Goal: Task Accomplishment & Management: Use online tool/utility

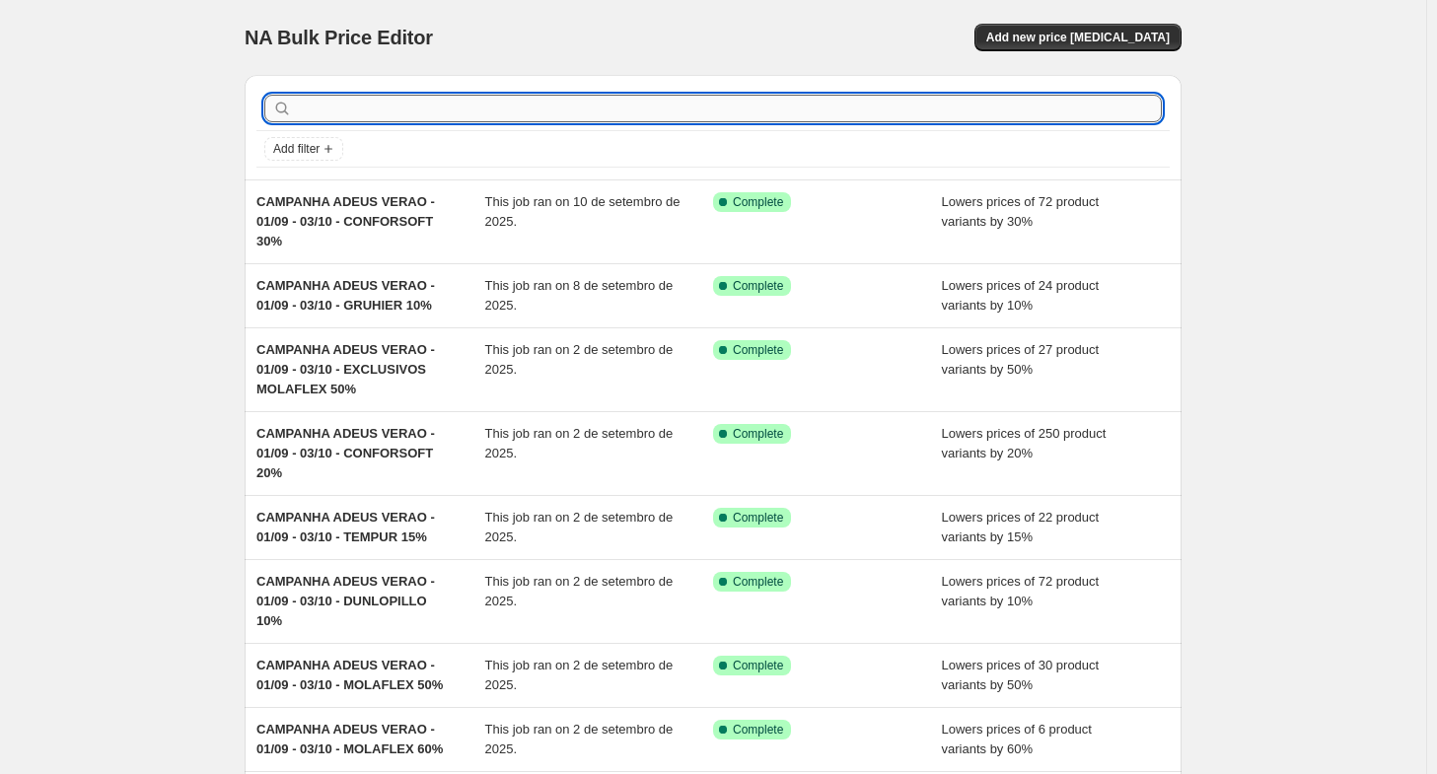
click at [717, 107] on input "text" at bounding box center [729, 109] width 866 height 28
type input "exclu"
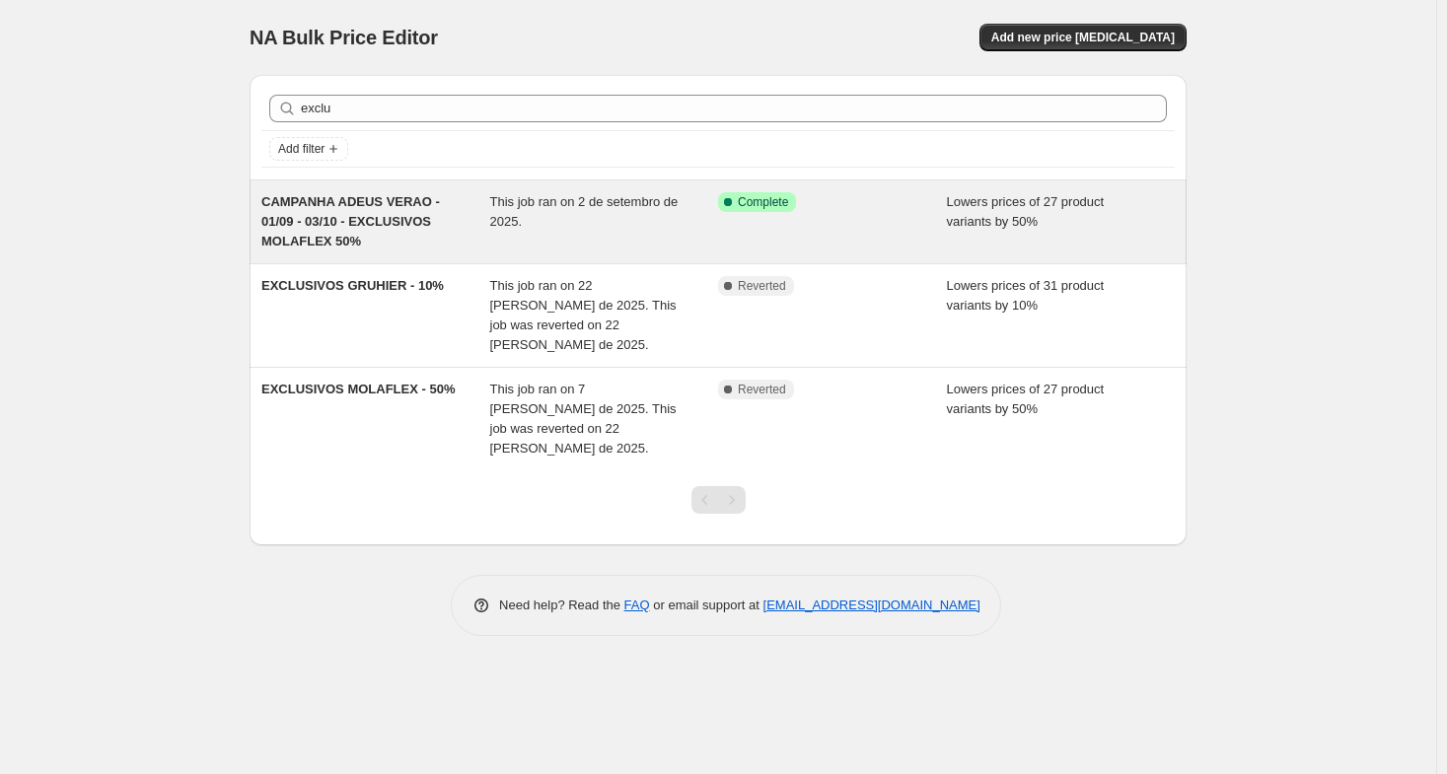
click at [645, 222] on div "This job ran on 2 de setembro de 2025." at bounding box center [604, 221] width 229 height 59
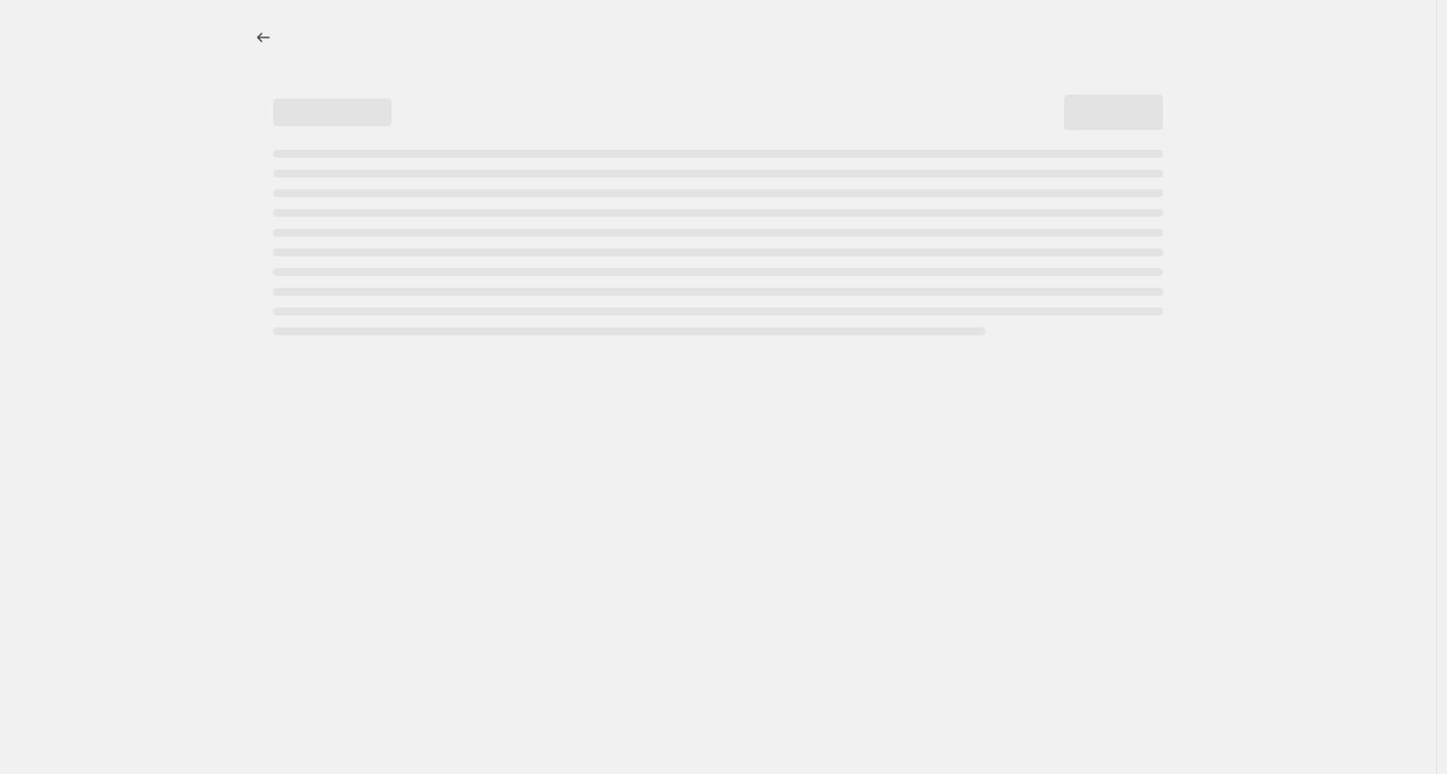
select select "percentage"
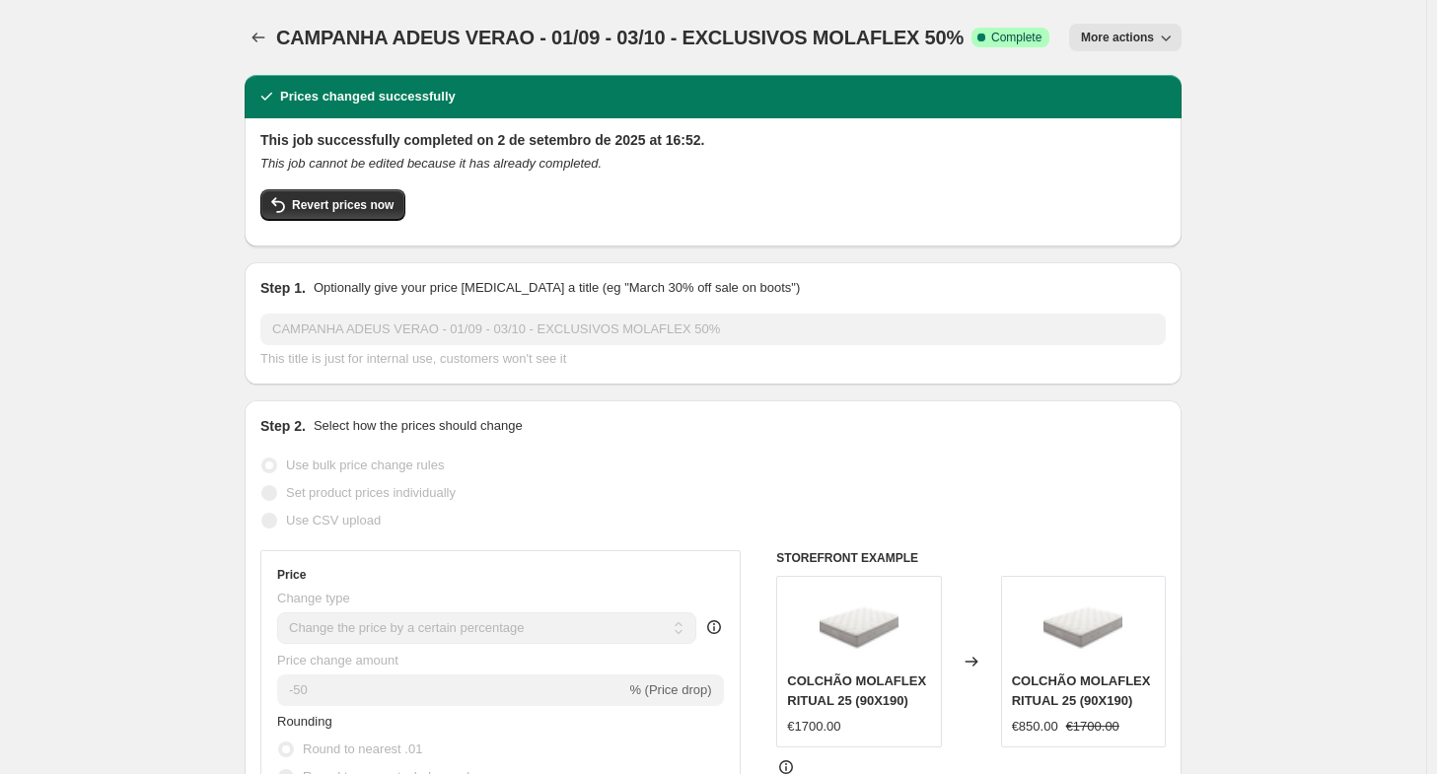
click at [1164, 29] on icon "button" at bounding box center [1166, 38] width 20 height 20
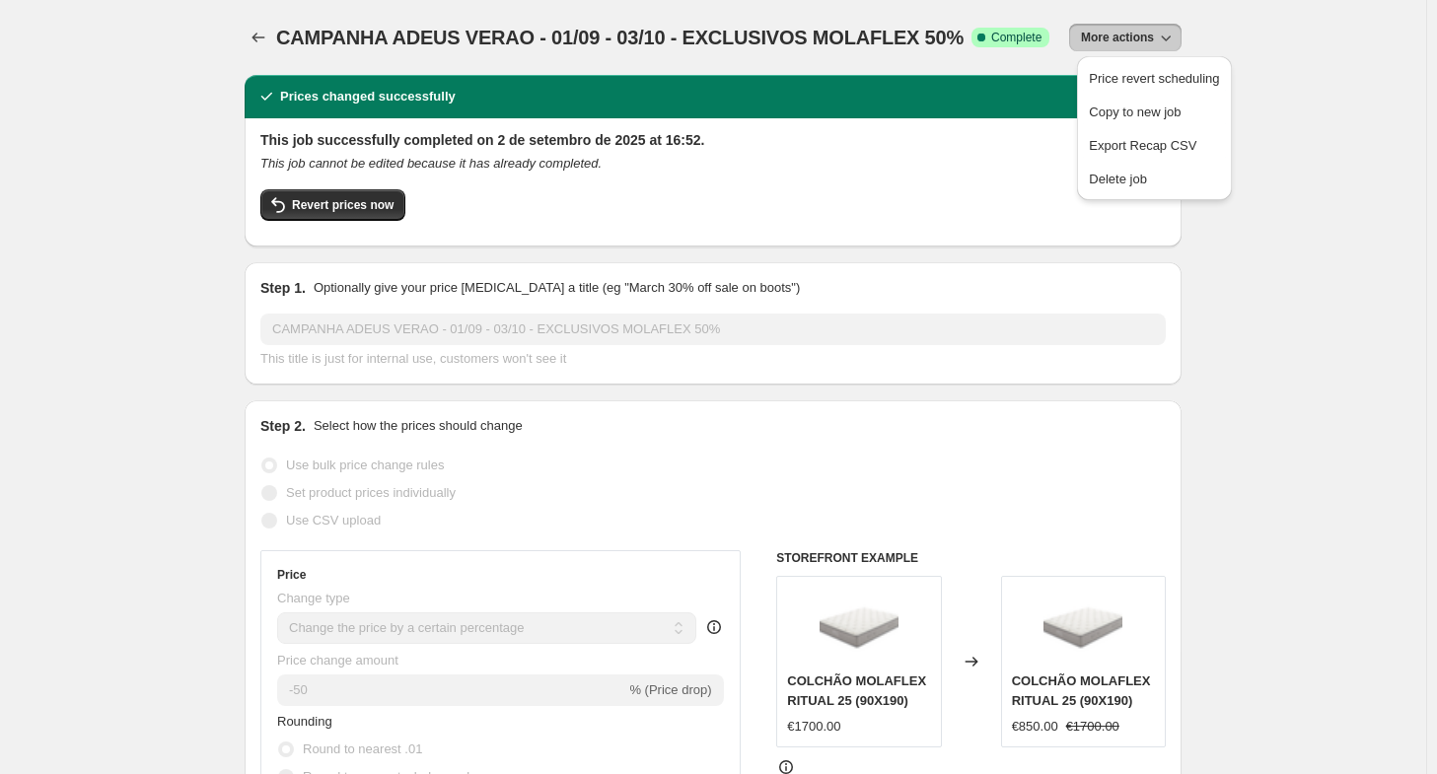
click at [1164, 29] on icon "button" at bounding box center [1166, 38] width 20 height 20
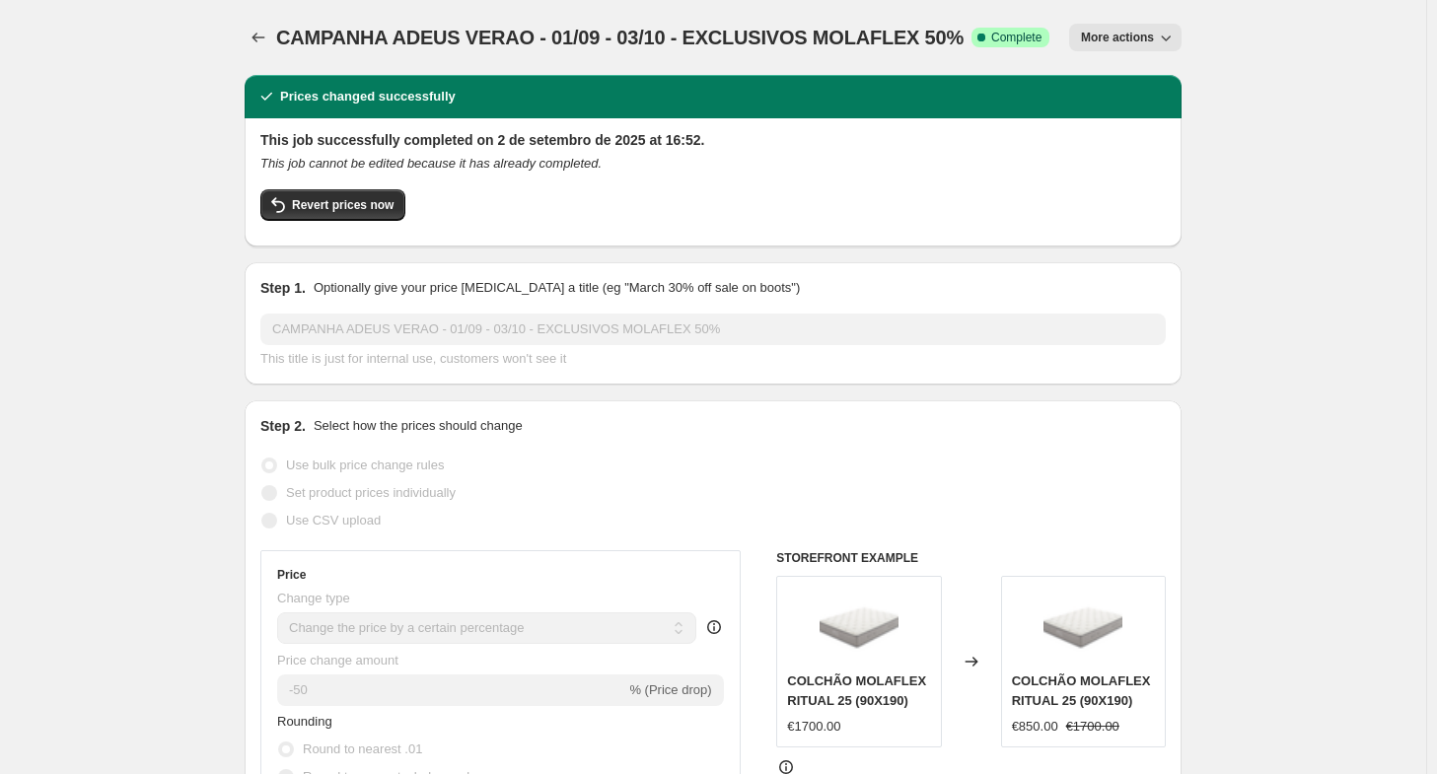
click at [1164, 29] on icon "button" at bounding box center [1166, 38] width 20 height 20
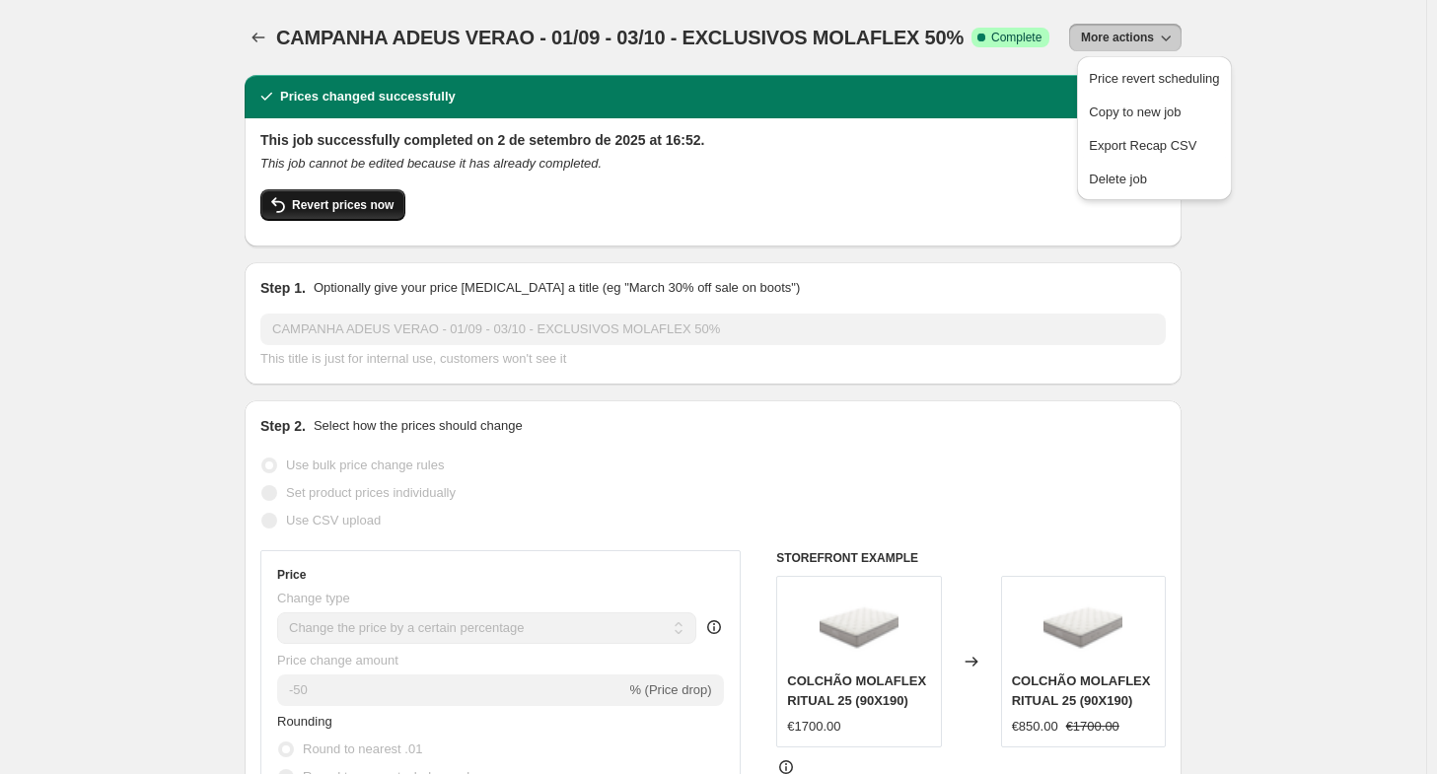
click at [324, 195] on button "Revert prices now" at bounding box center [332, 205] width 145 height 32
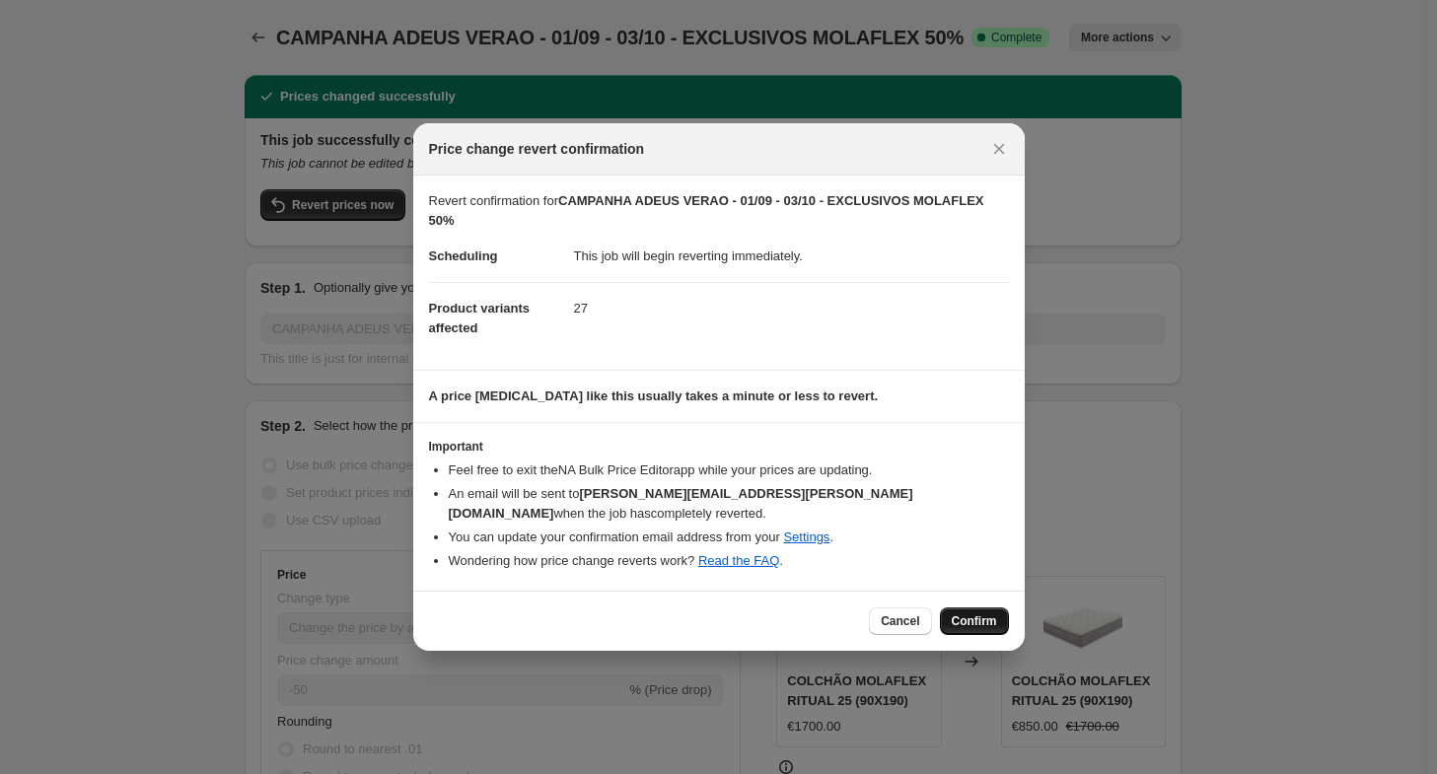
click at [971, 614] on span "Confirm" at bounding box center [974, 622] width 45 height 16
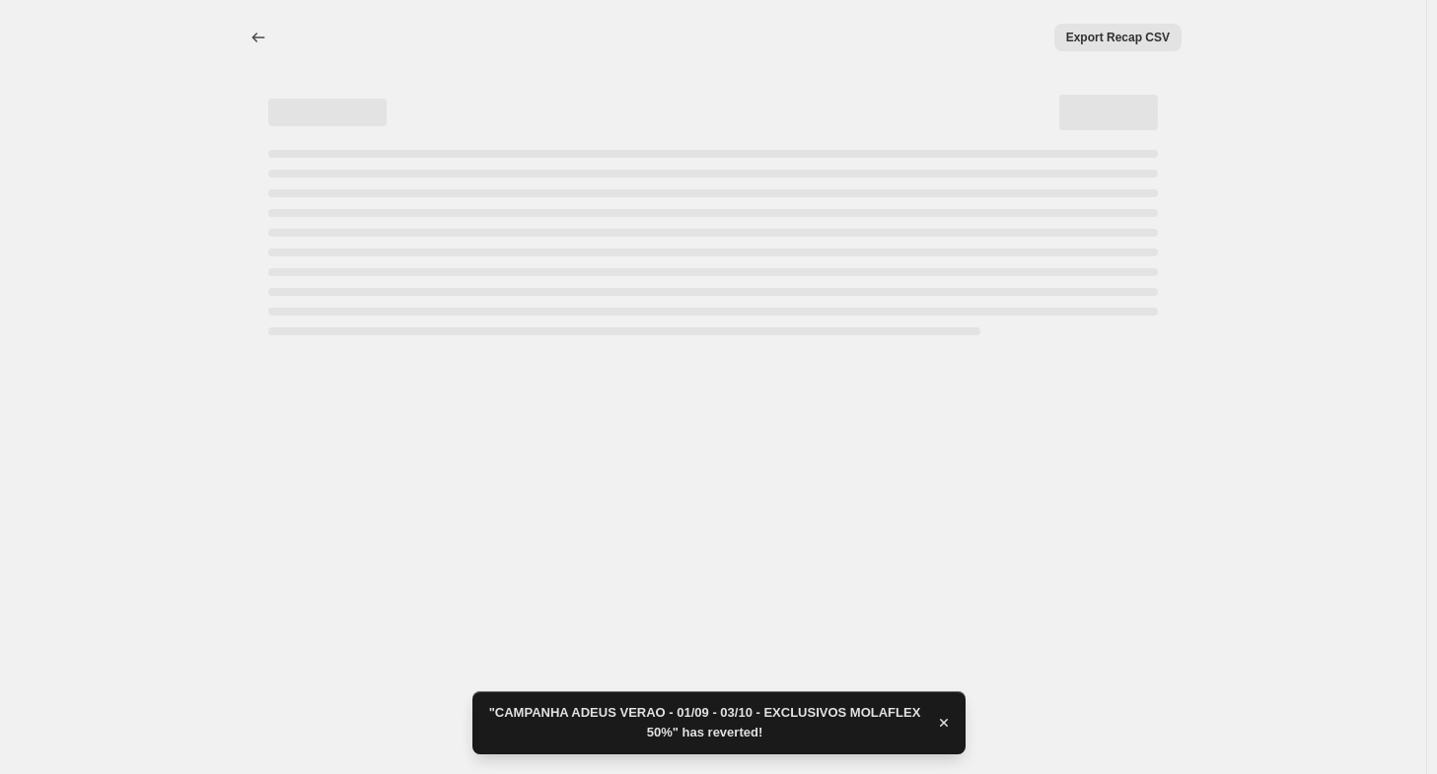
select select "percentage"
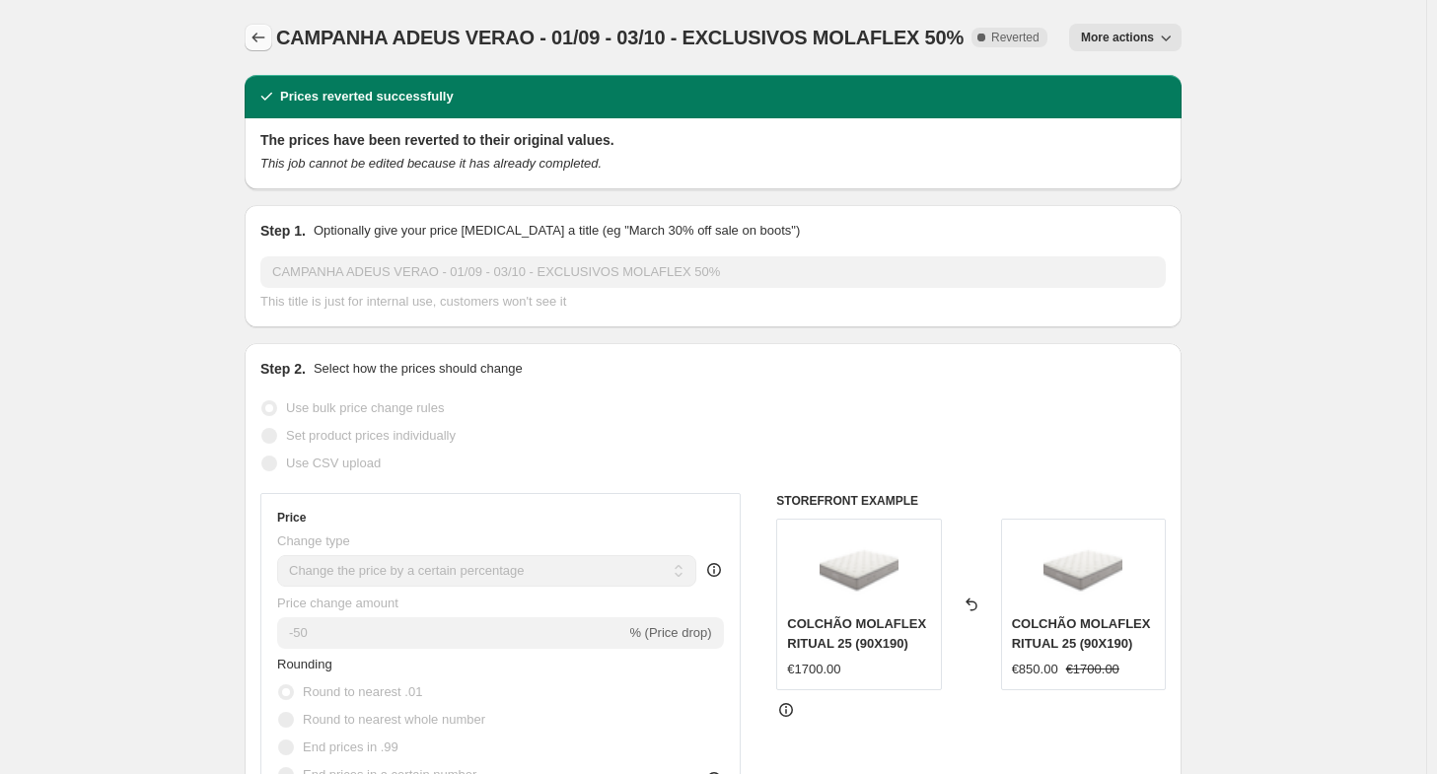
click at [258, 45] on icon "Price change jobs" at bounding box center [259, 38] width 20 height 20
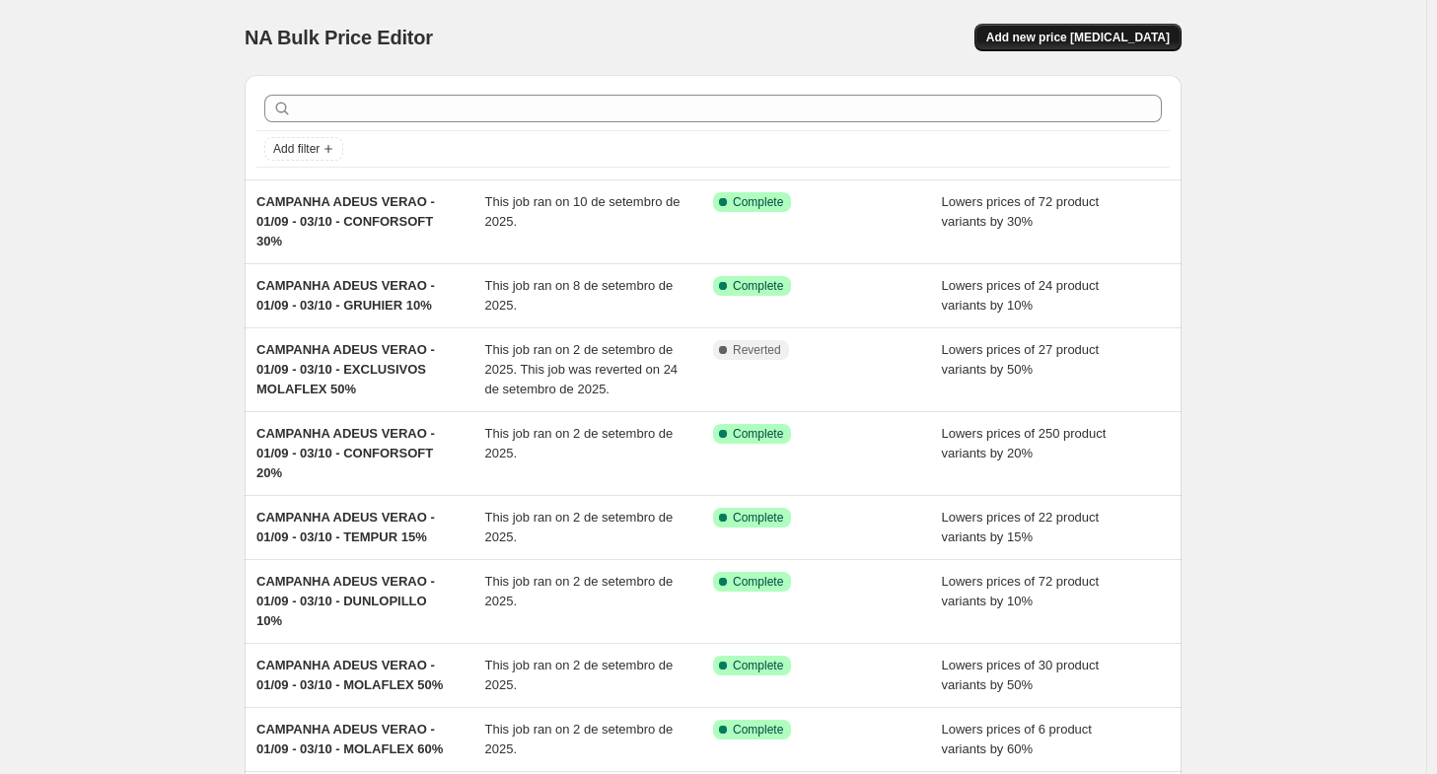
click at [1133, 36] on span "Add new price [MEDICAL_DATA]" at bounding box center [1079, 38] width 184 height 16
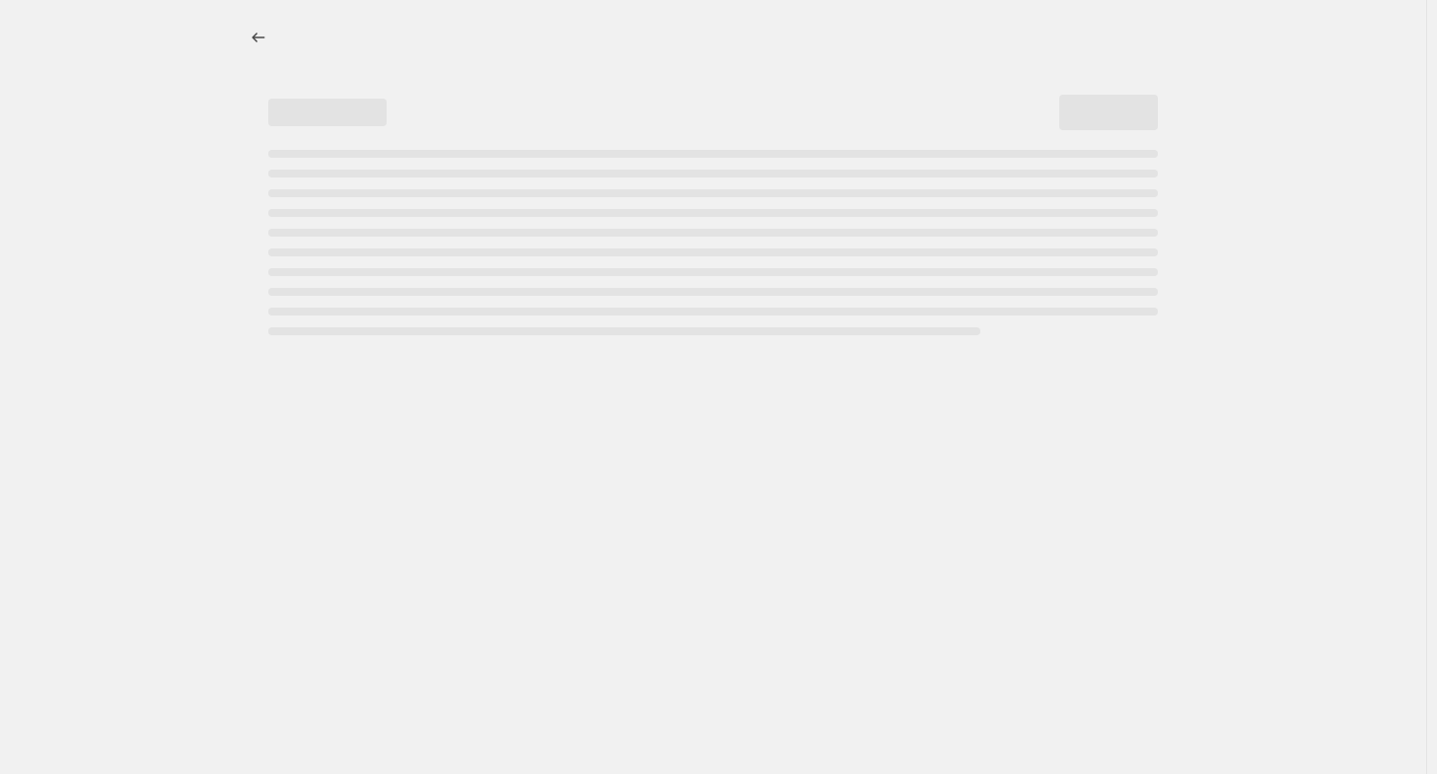
select select "percentage"
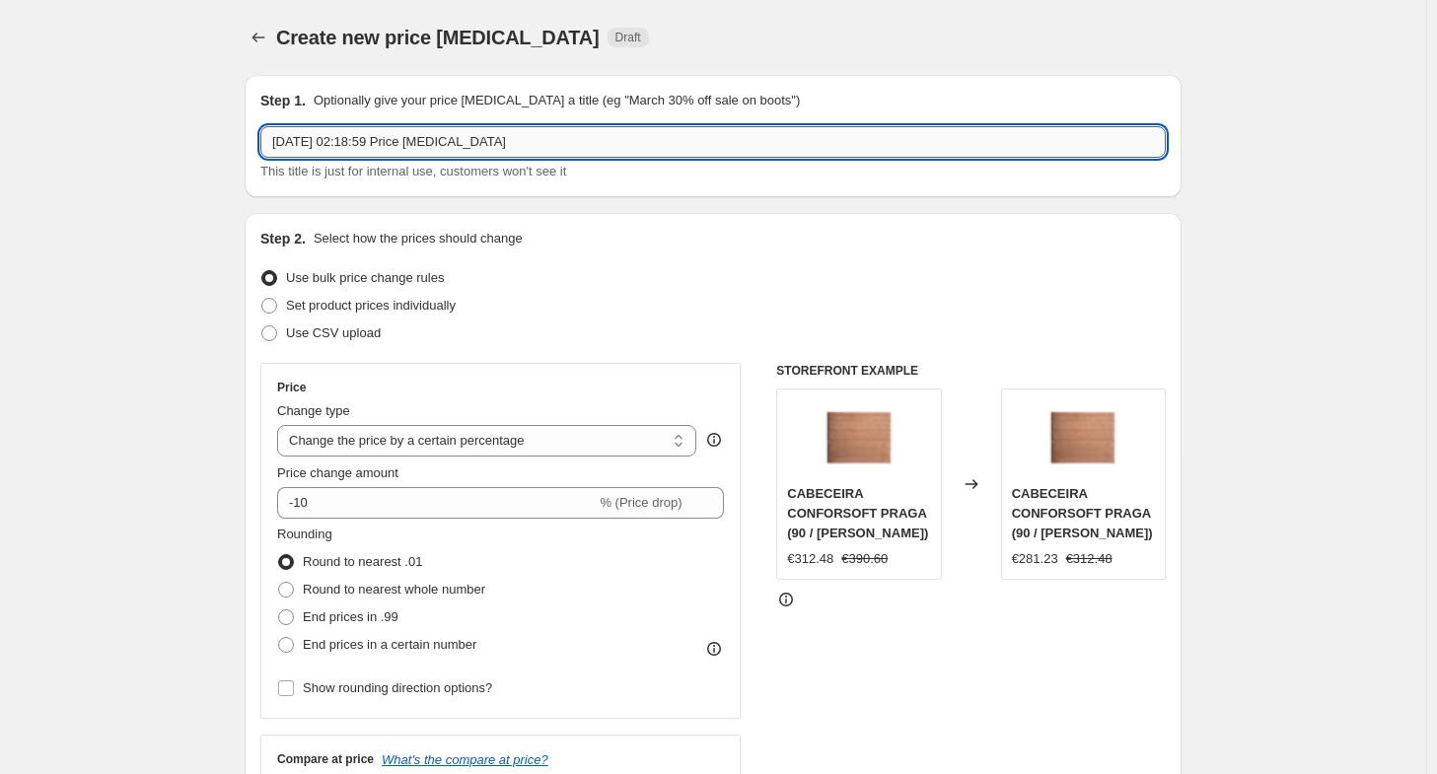
click at [508, 144] on input "[DATE] 02:18:59 Price [MEDICAL_DATA]" at bounding box center [713, 142] width 906 height 32
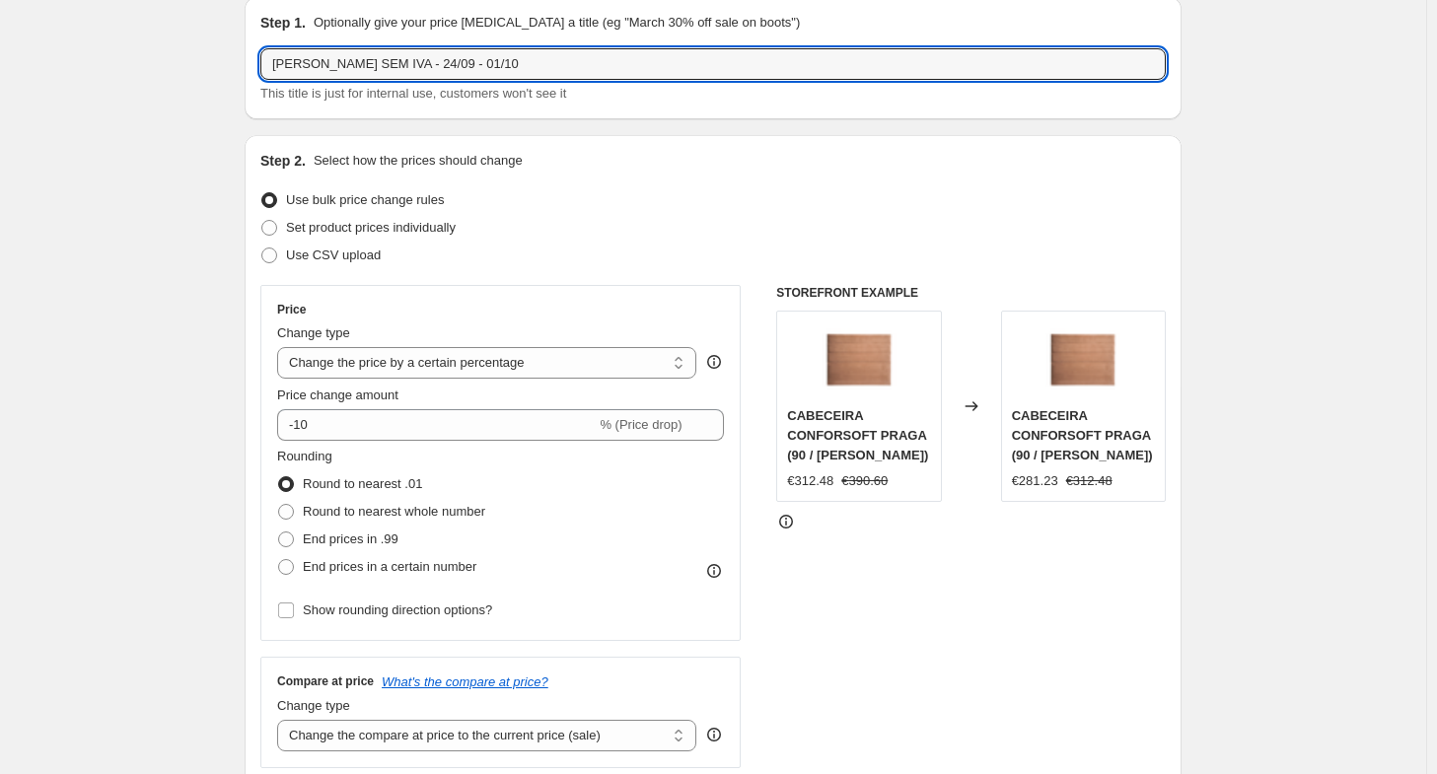
scroll to position [80, 0]
type input "[PERSON_NAME] SEM IVA - 24/09 - 01/10"
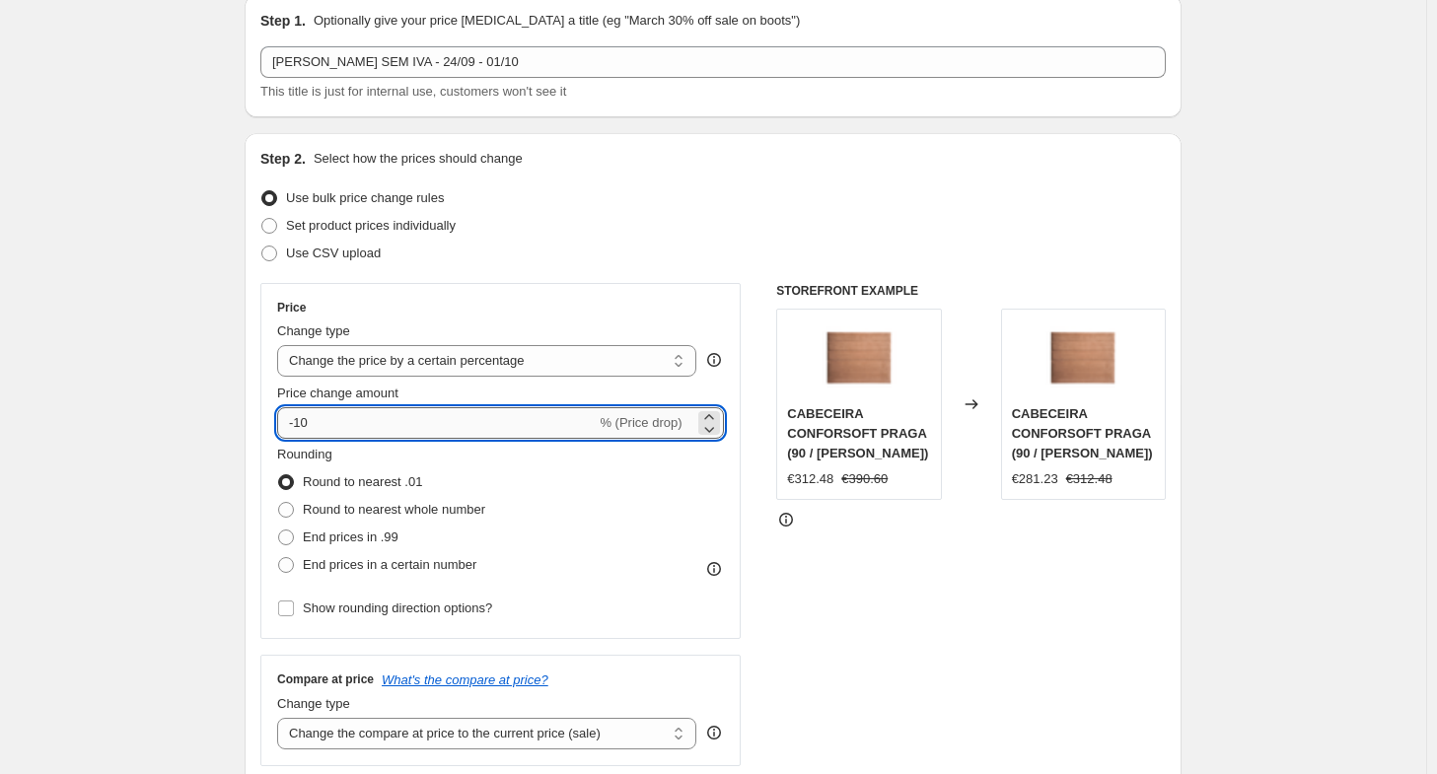
click at [349, 418] on input "-10" at bounding box center [436, 423] width 319 height 32
type input "-1"
type input "-59"
type input "-59.35"
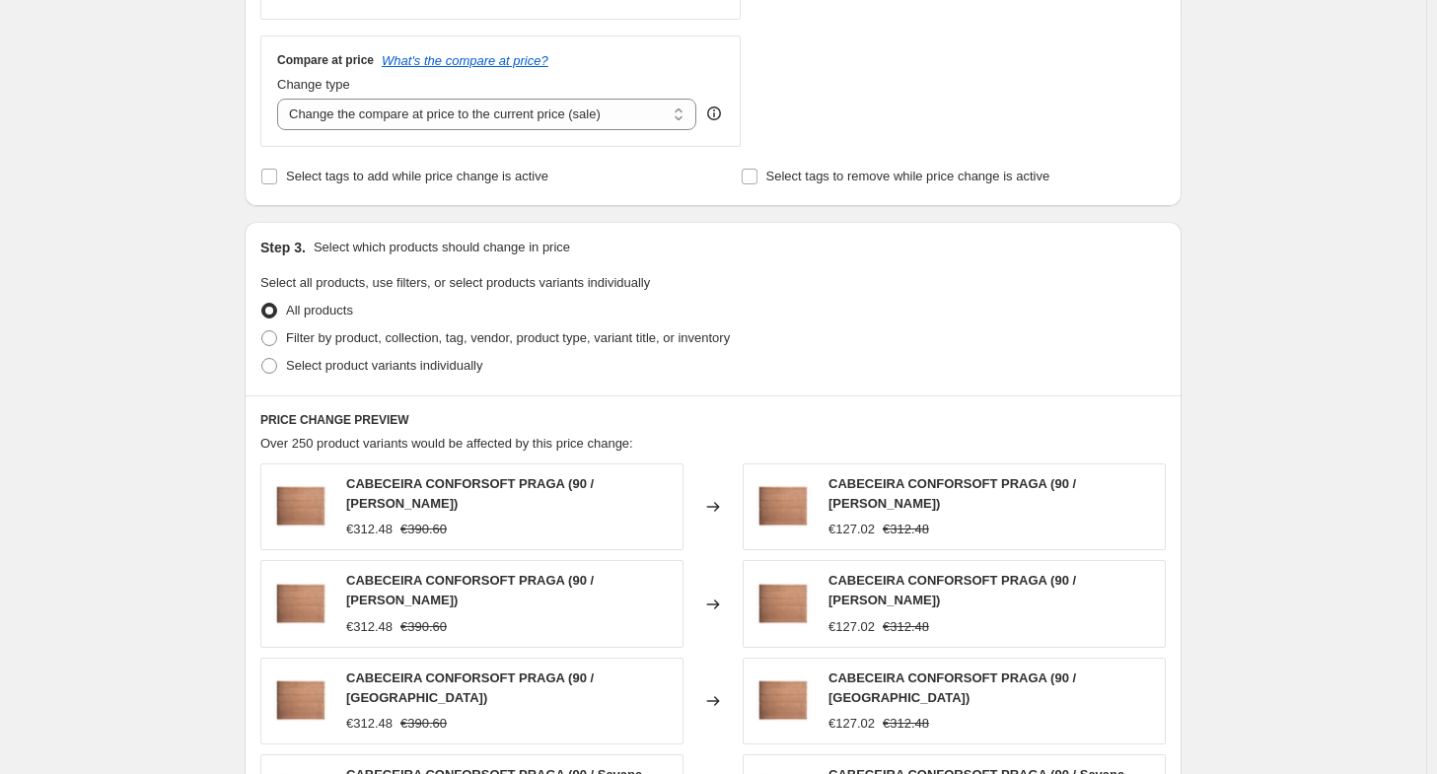
scroll to position [700, 0]
click at [283, 368] on label "Select product variants individually" at bounding box center [371, 365] width 222 height 28
click at [262, 358] on input "Select product variants individually" at bounding box center [261, 357] width 1 height 1
radio input "true"
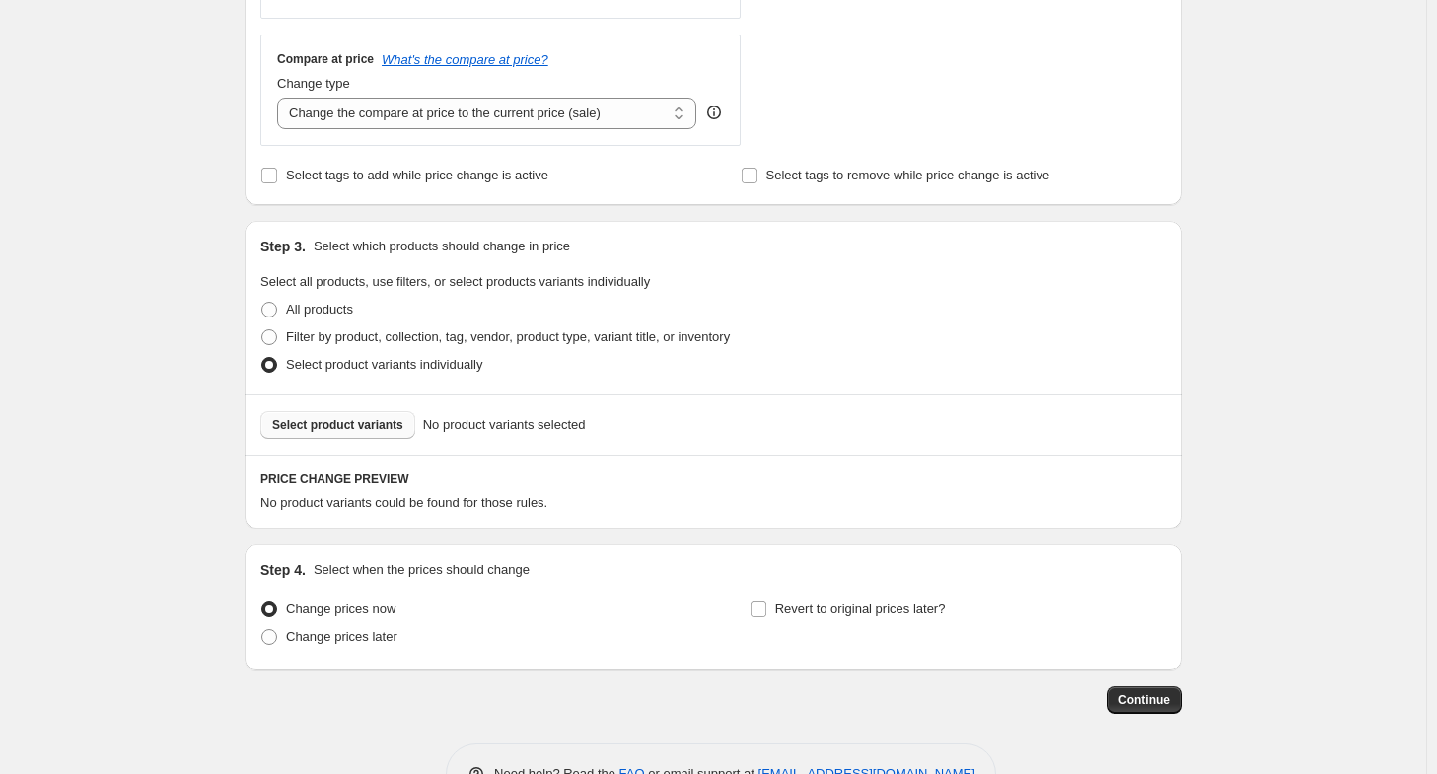
click at [371, 419] on span "Select product variants" at bounding box center [337, 425] width 131 height 16
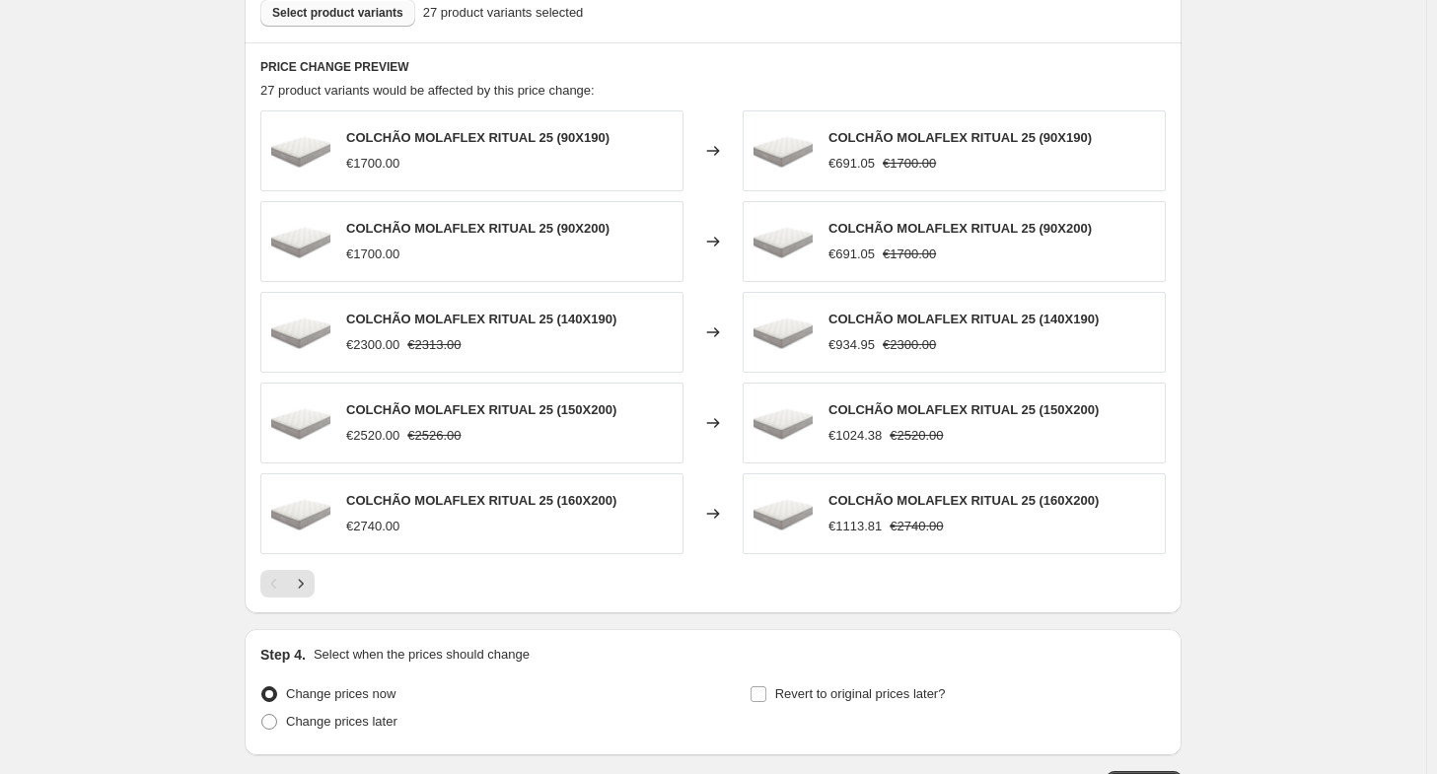
scroll to position [1253, 0]
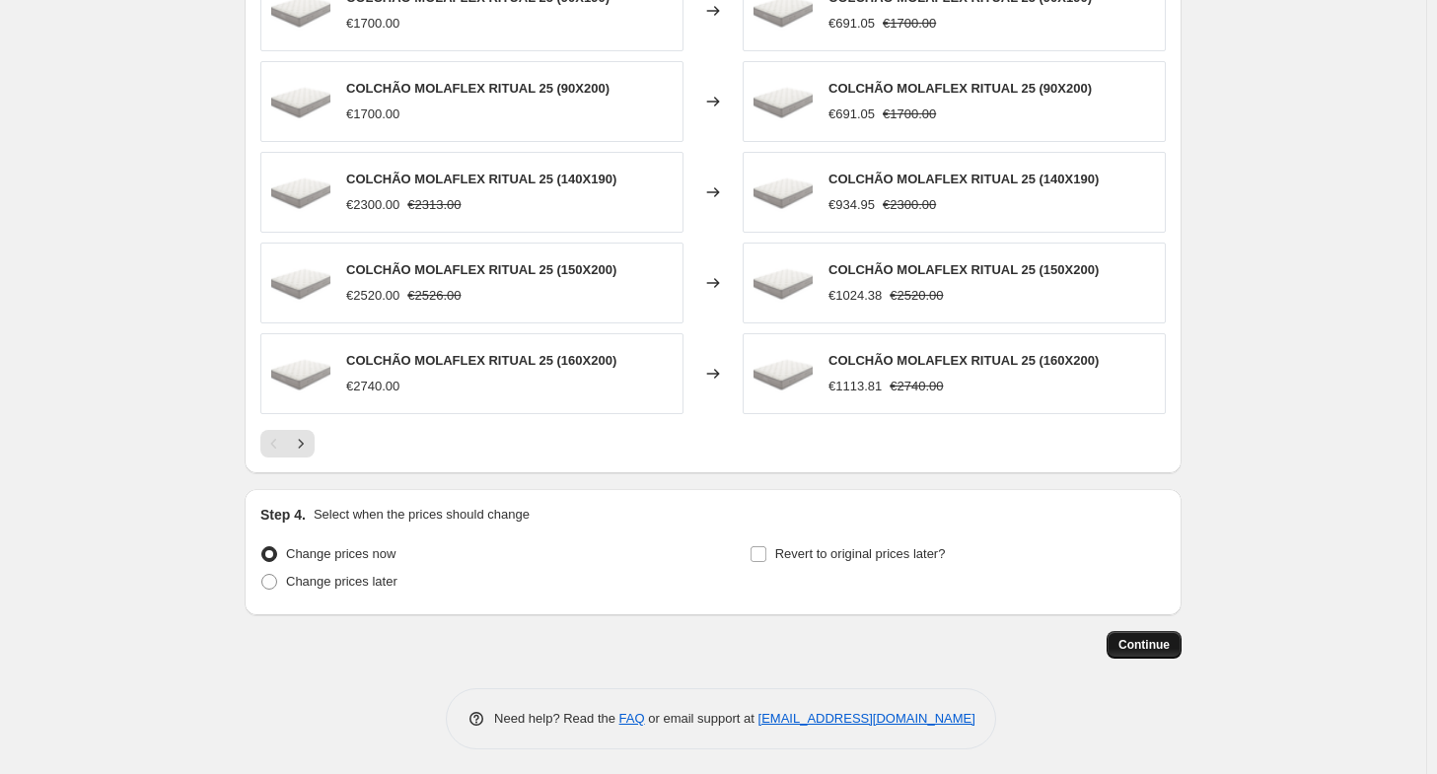
click at [1154, 631] on button "Continue" at bounding box center [1144, 645] width 75 height 28
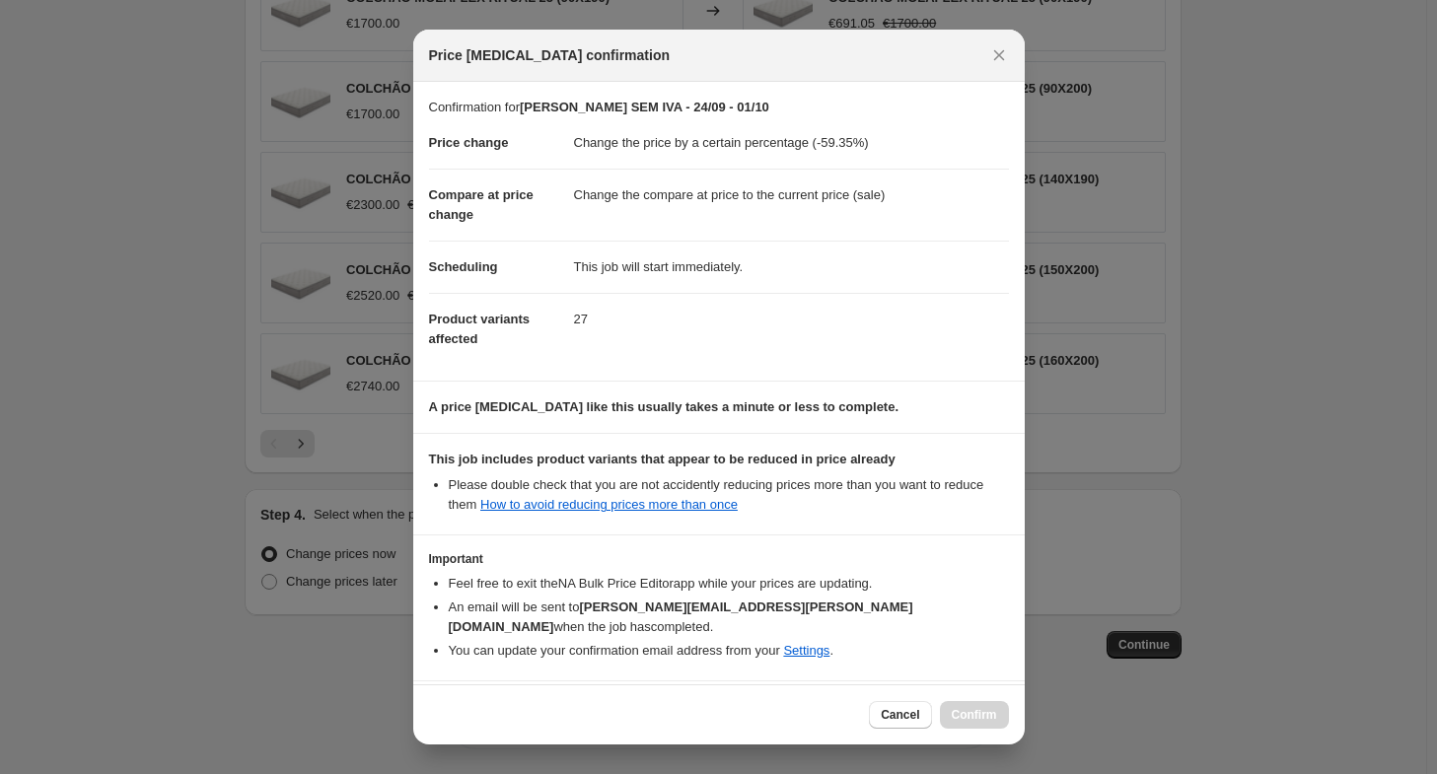
scroll to position [52, 0]
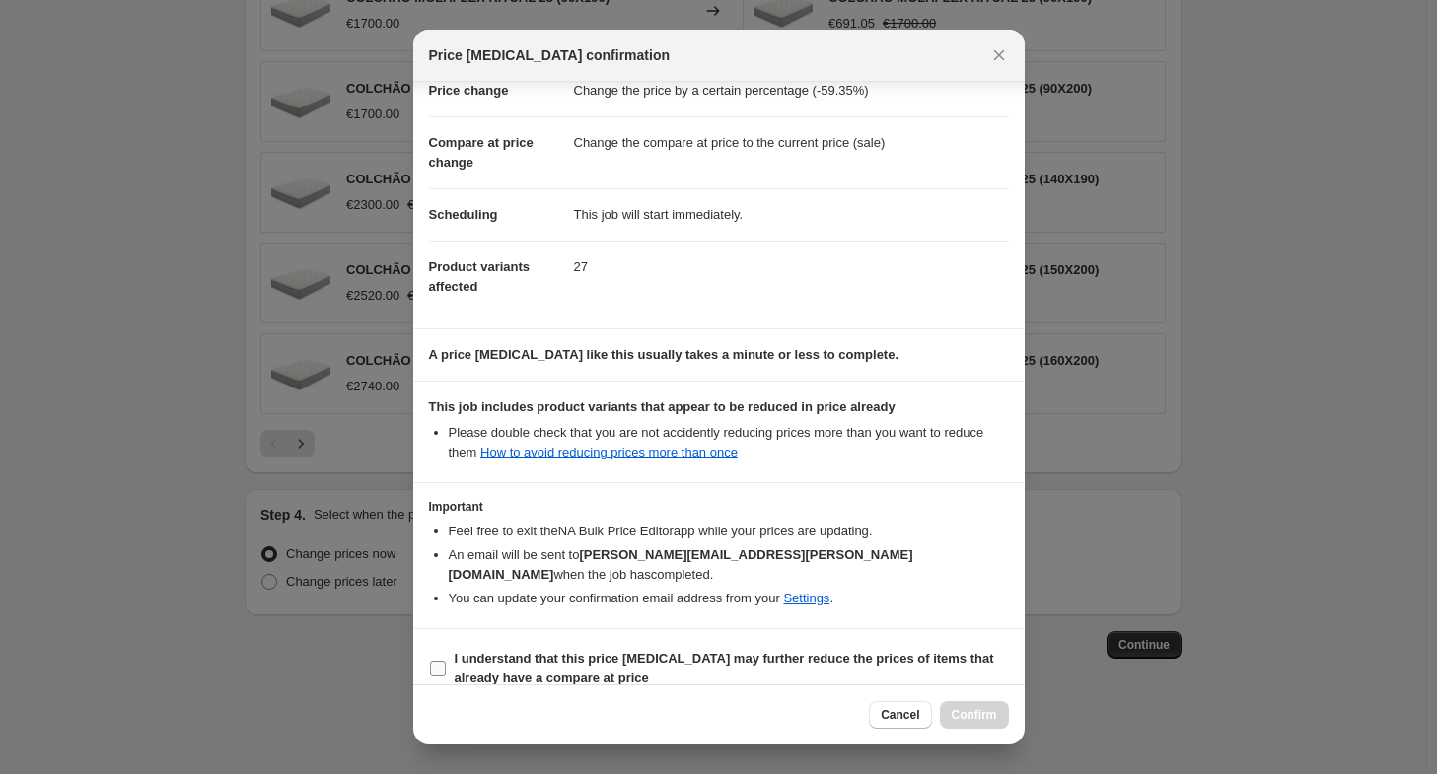
click at [625, 651] on span "I understand that this price [MEDICAL_DATA] may further reduce the prices of it…" at bounding box center [732, 668] width 554 height 39
click at [446, 661] on input "I understand that this price [MEDICAL_DATA] may further reduce the prices of it…" at bounding box center [438, 669] width 16 height 16
checkbox input "true"
click at [970, 711] on span "Confirm" at bounding box center [974, 715] width 45 height 16
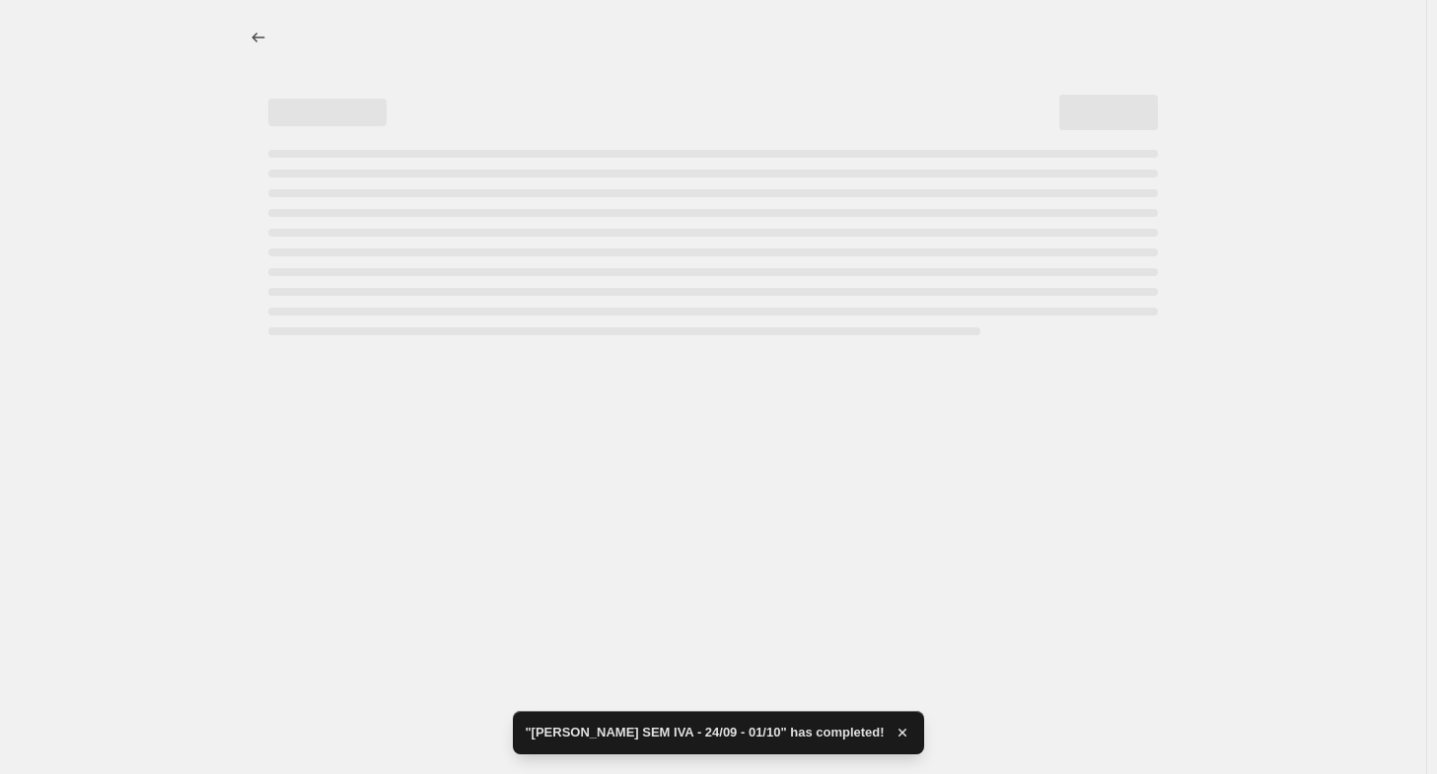
select select "percentage"
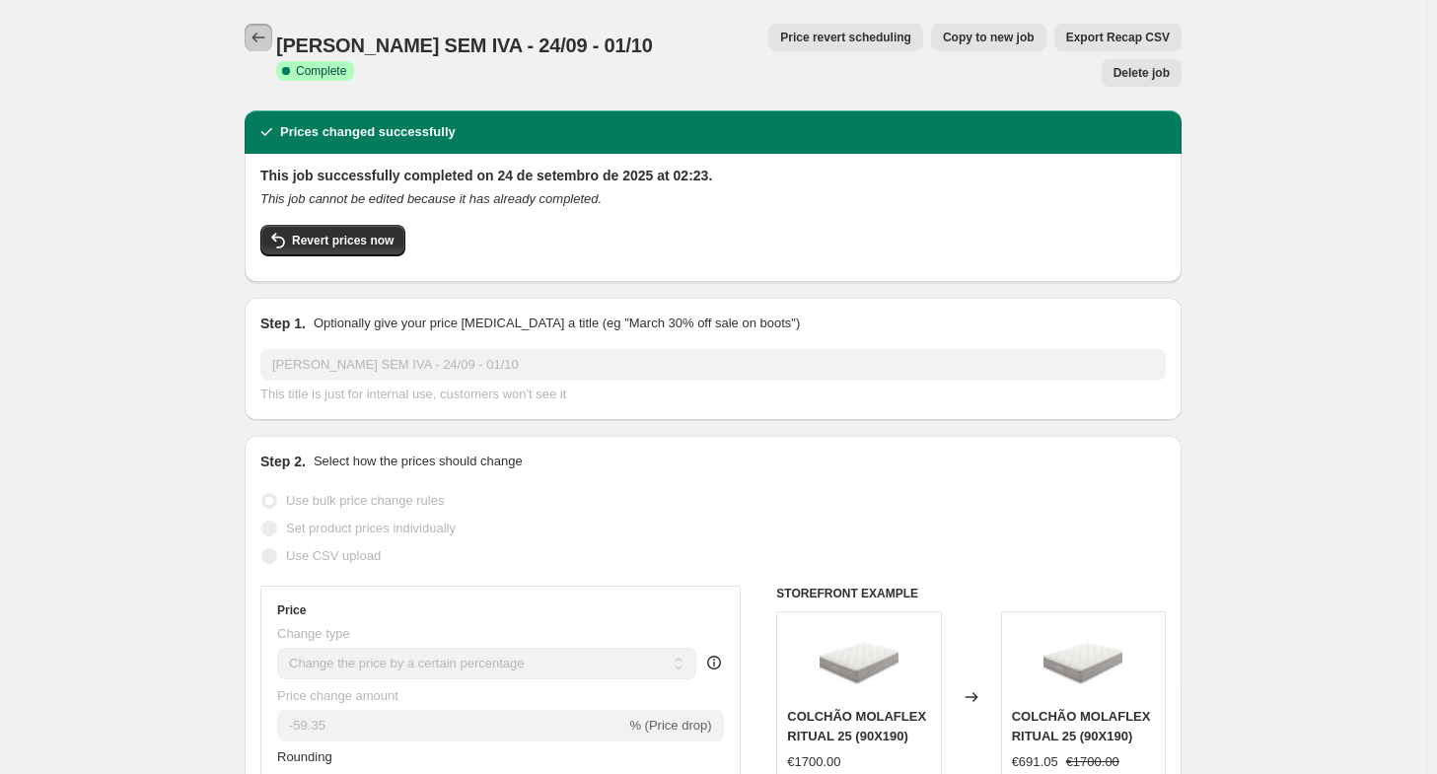
click at [253, 34] on button "Price change jobs" at bounding box center [259, 38] width 28 height 28
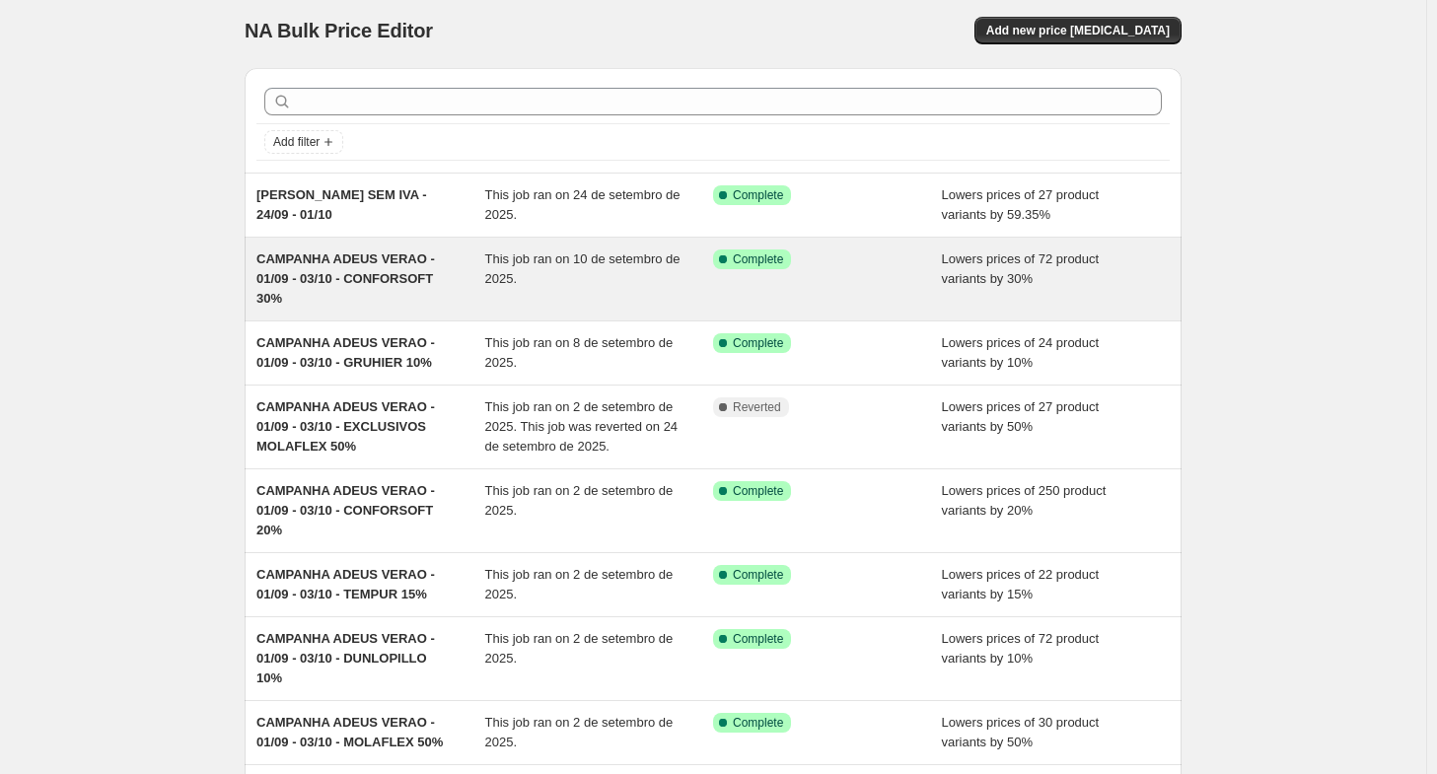
scroll to position [8, 0]
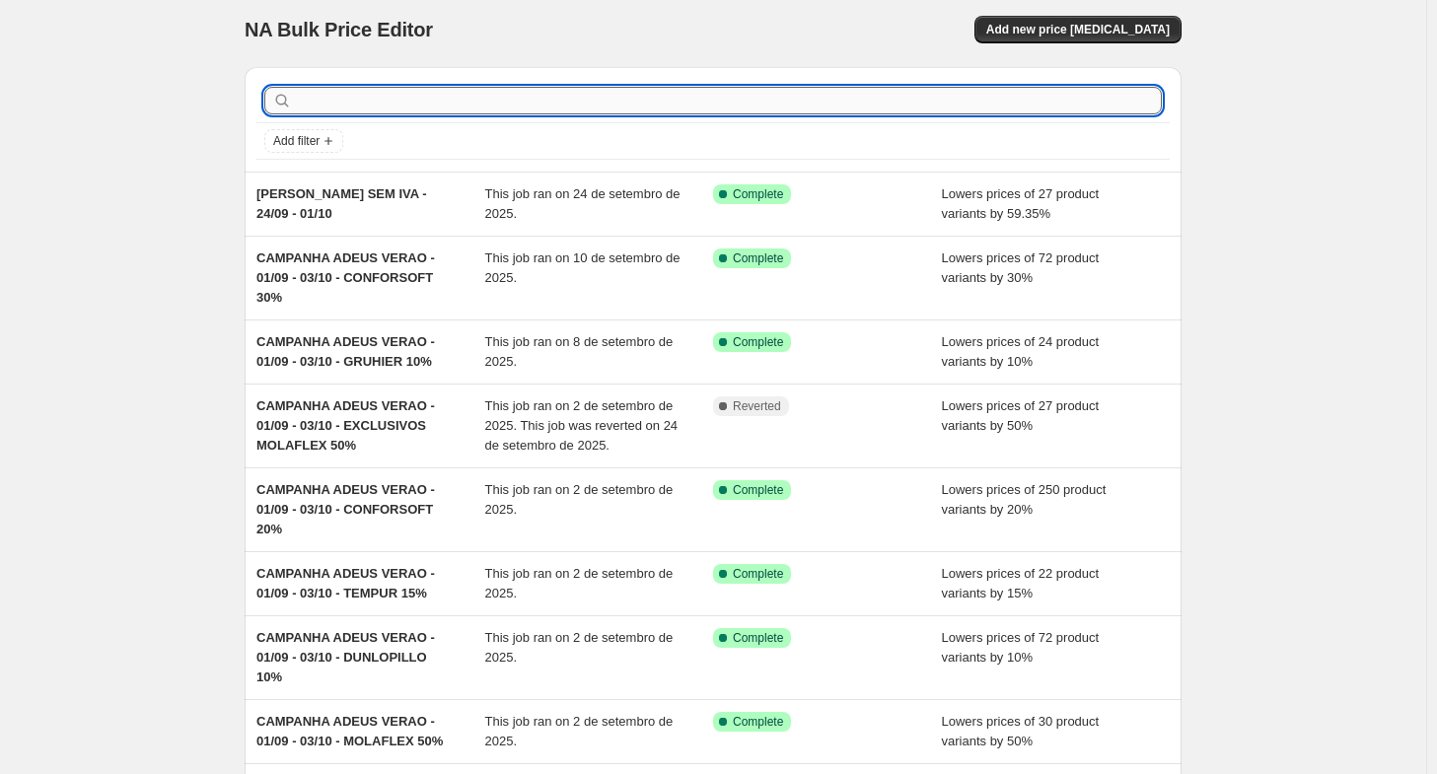
click at [410, 105] on input "text" at bounding box center [729, 101] width 866 height 28
type input "GRUHIER"
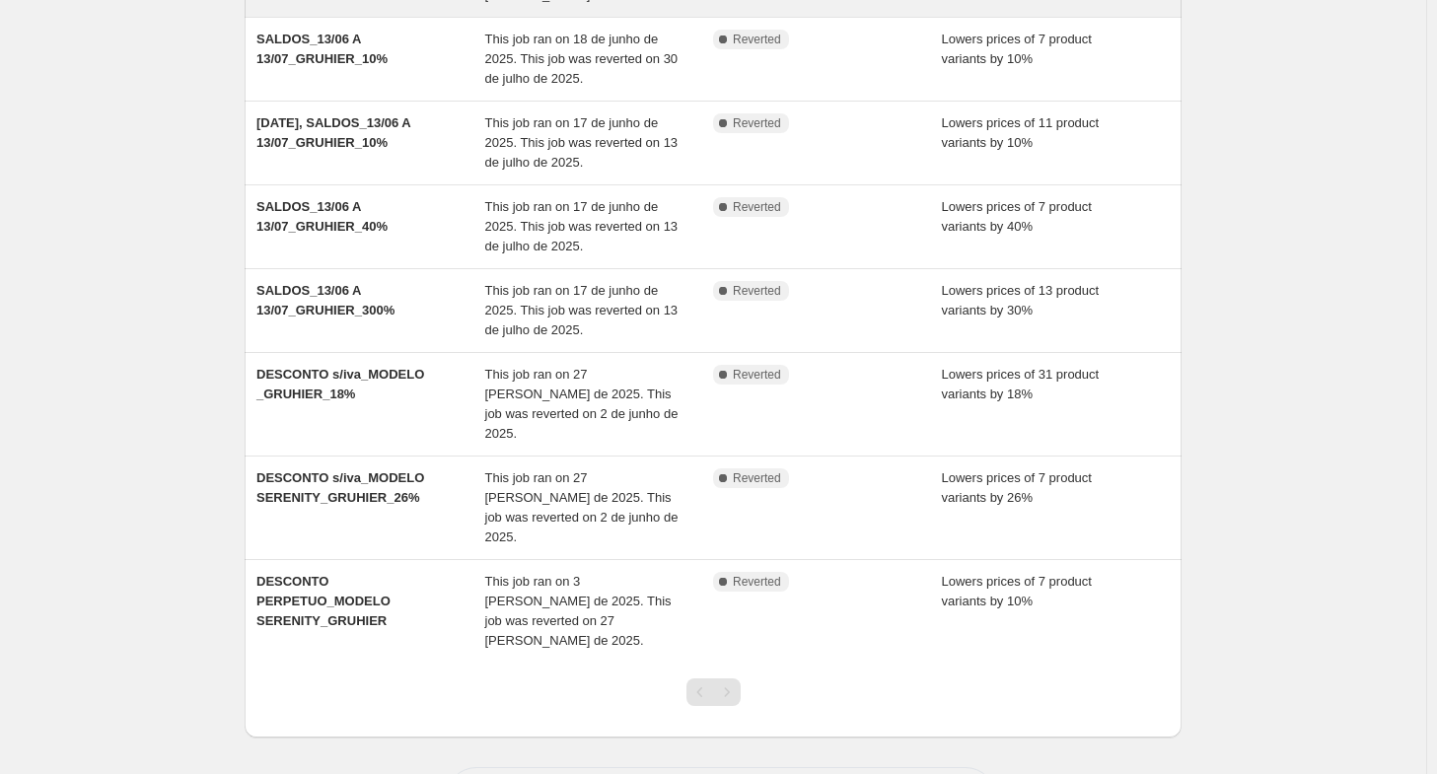
scroll to position [0, 0]
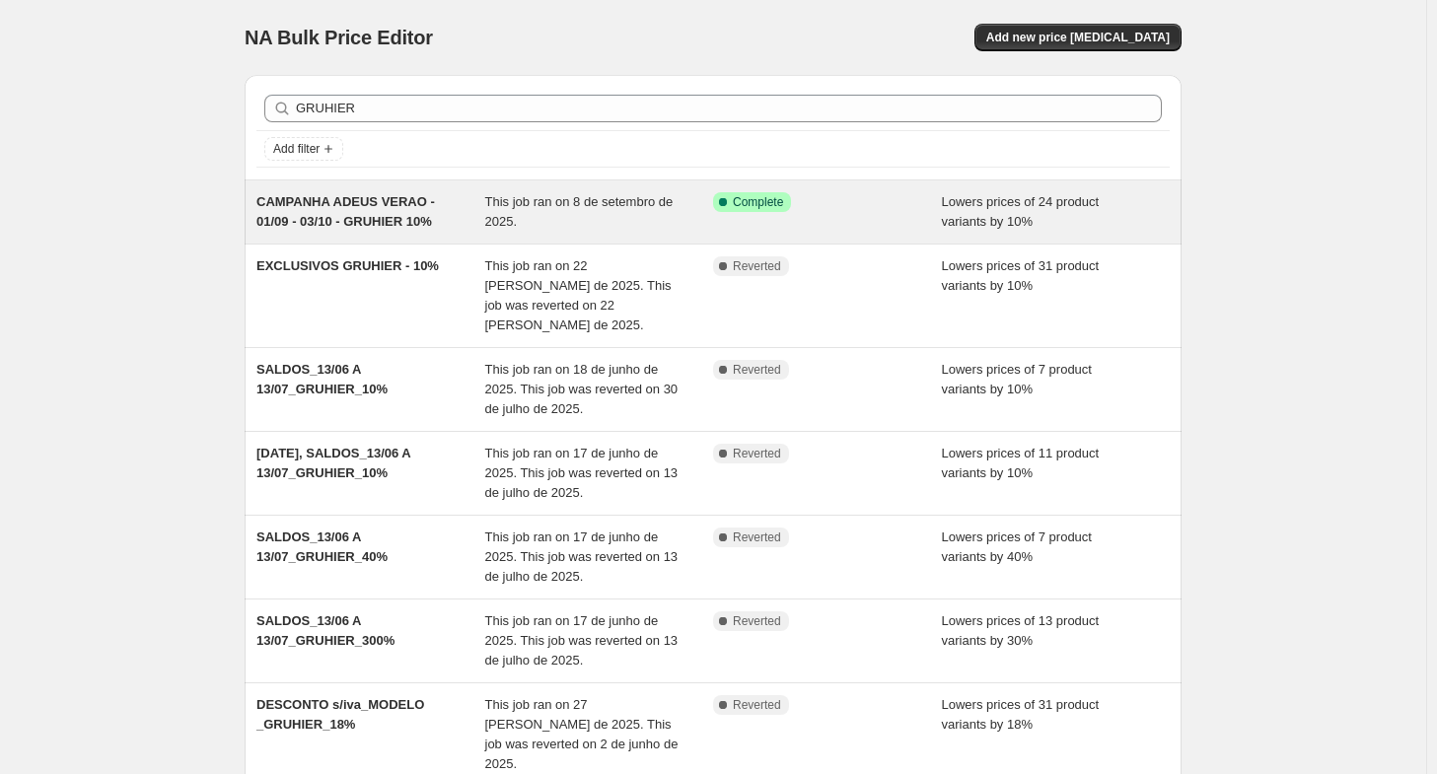
click at [357, 215] on span "CAMPANHA ADEUS VERAO - 01/09 - 03/10 - GRUHIER 10%" at bounding box center [346, 211] width 179 height 35
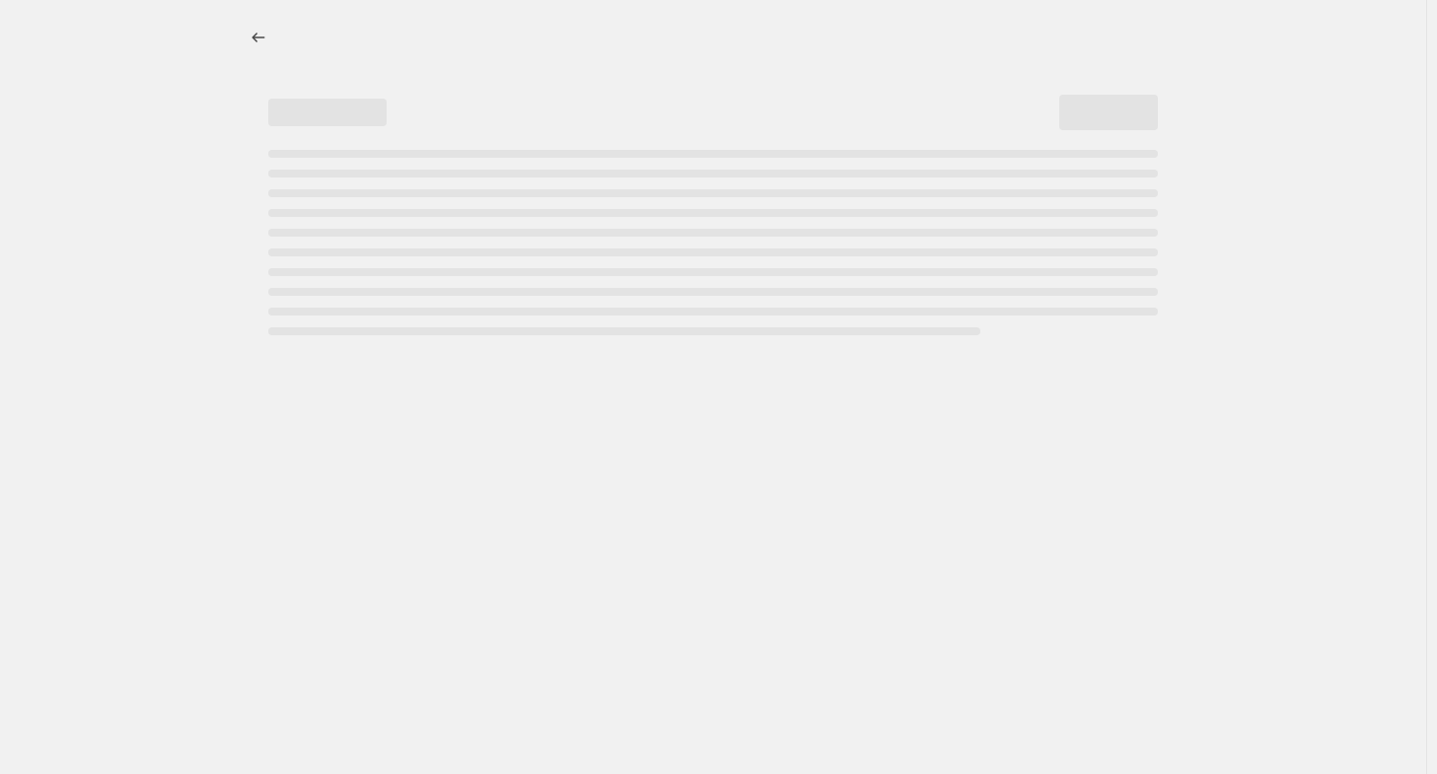
select select "percentage"
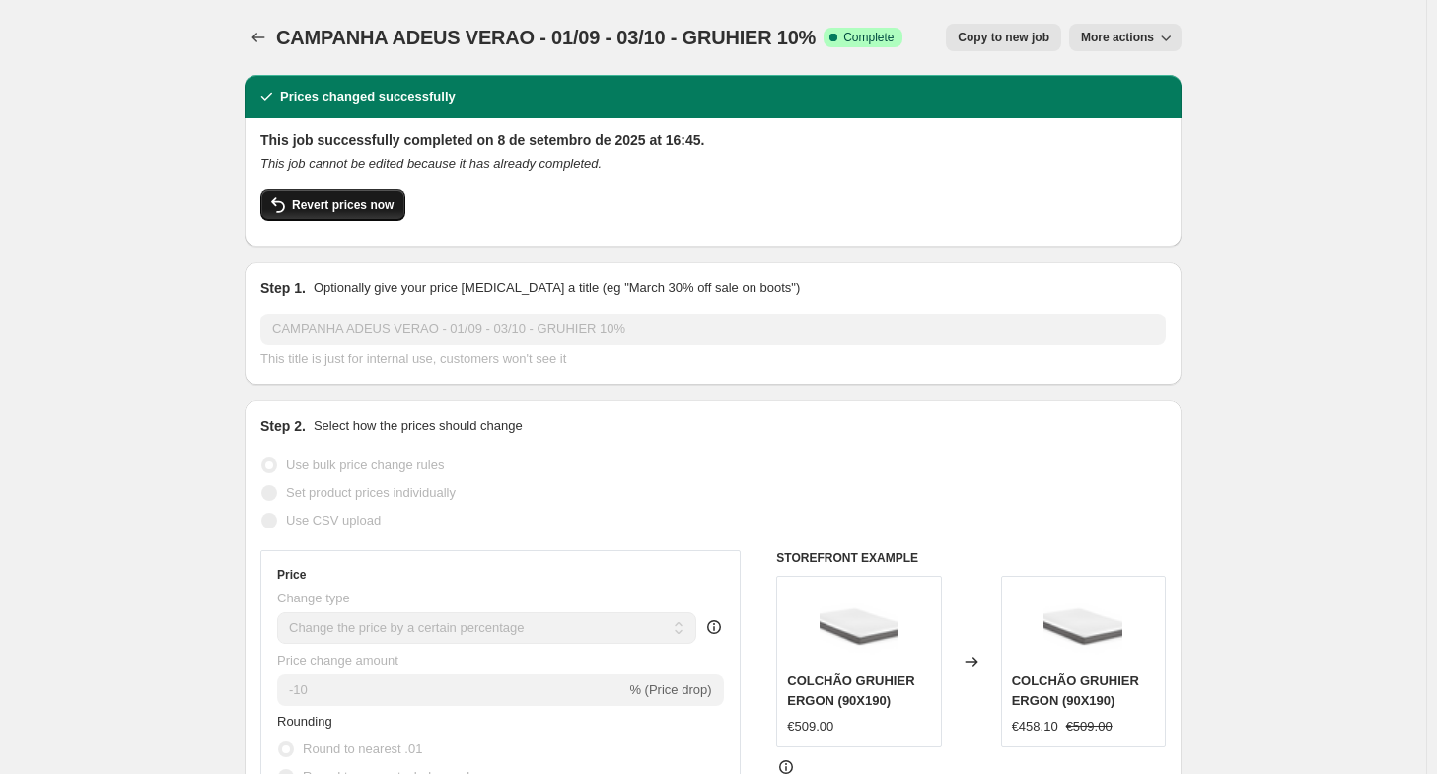
click at [355, 203] on span "Revert prices now" at bounding box center [343, 205] width 102 height 16
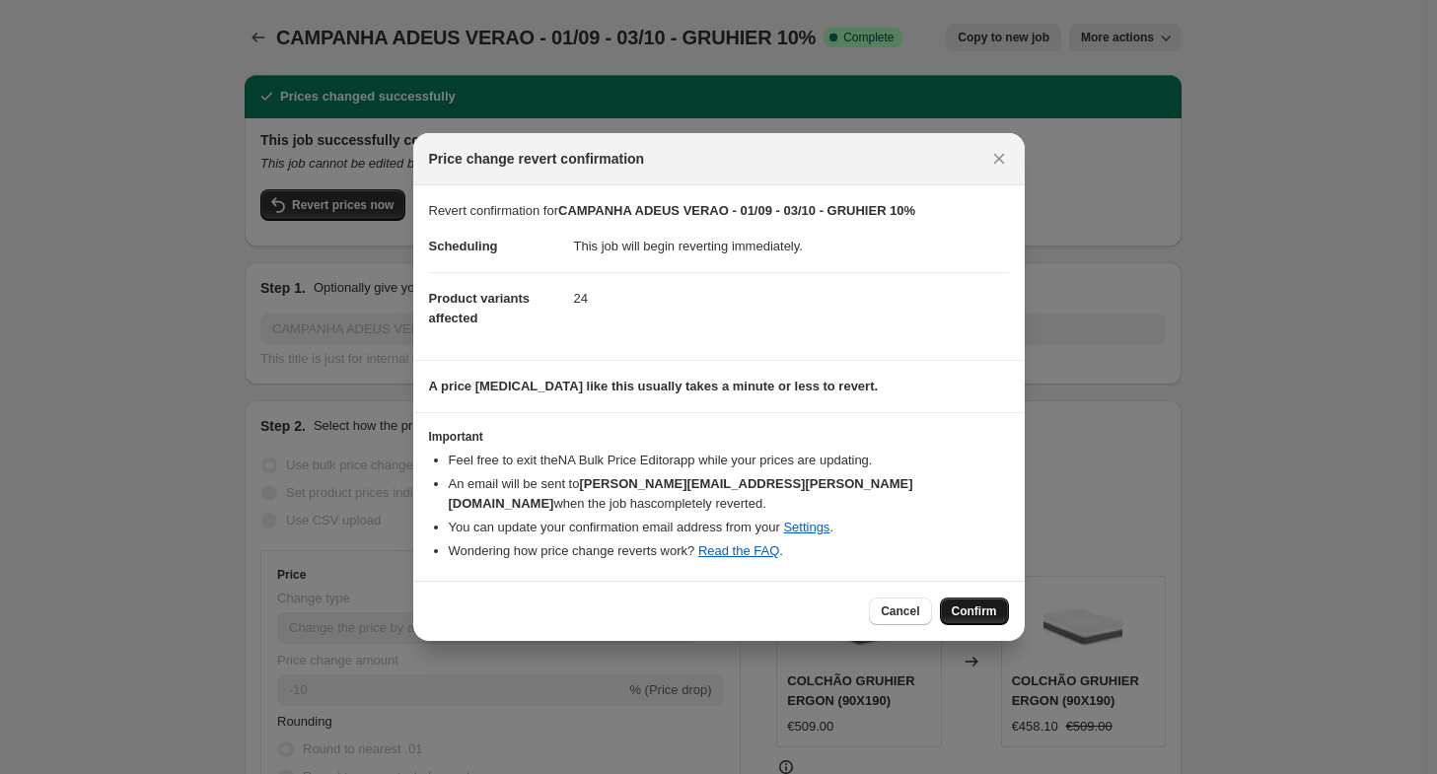
click at [982, 610] on button "Confirm" at bounding box center [974, 612] width 69 height 28
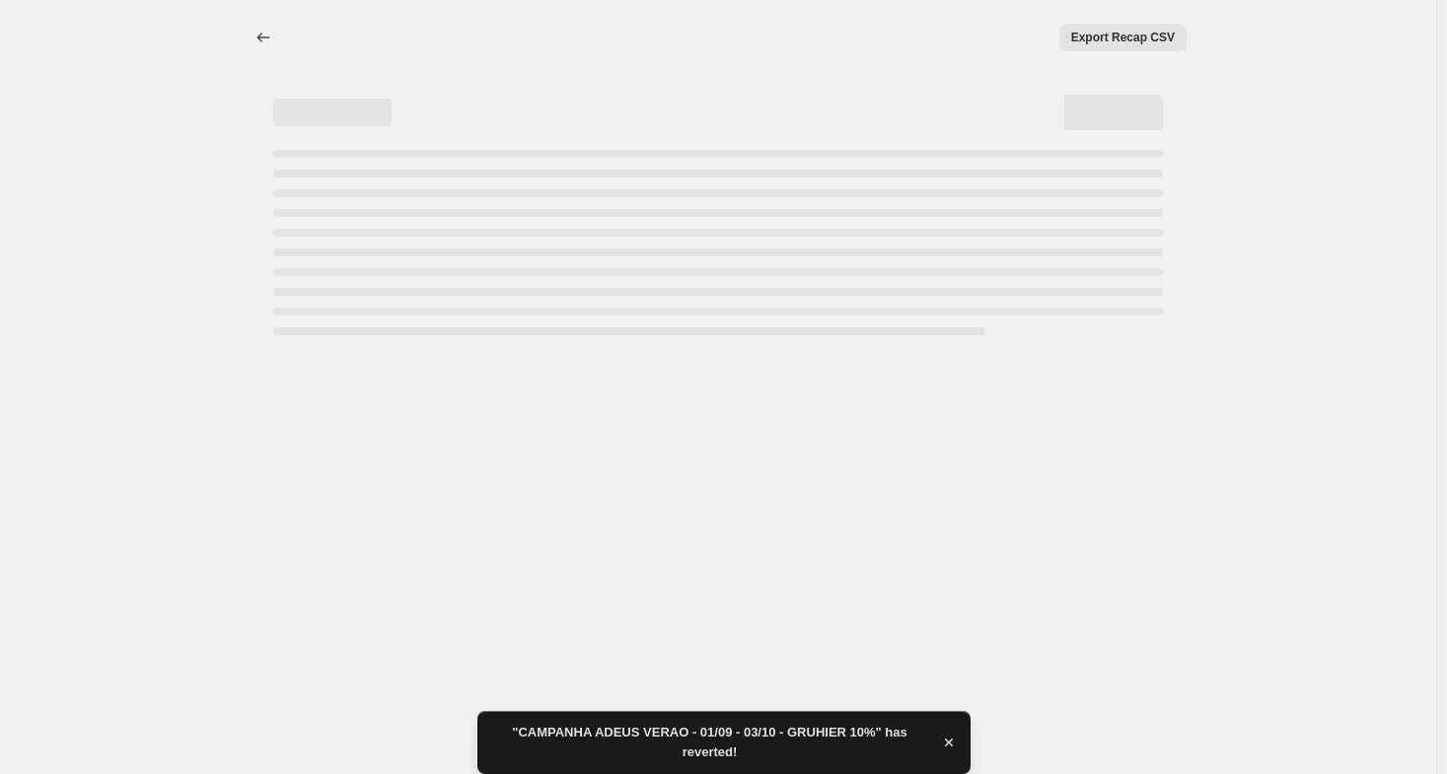
select select "percentage"
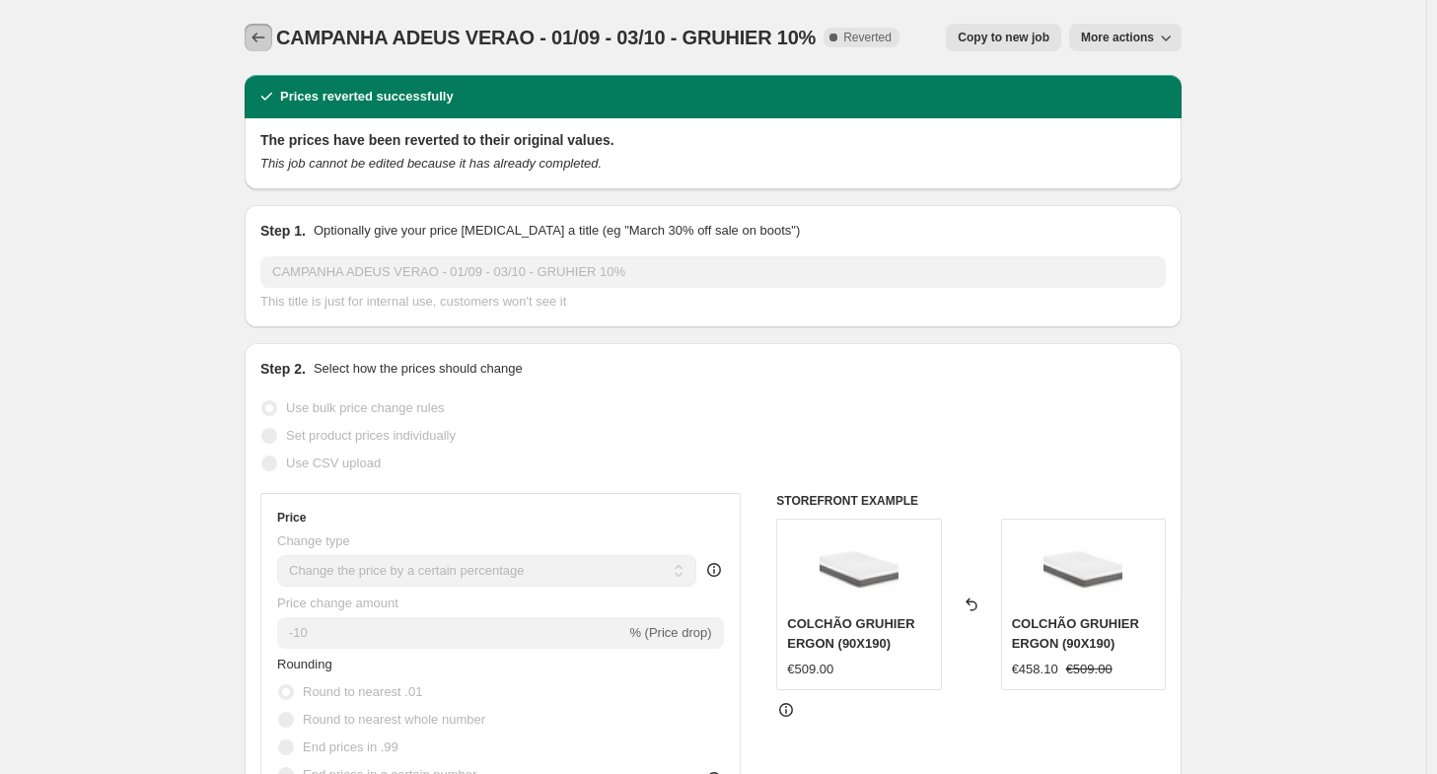
click at [264, 34] on icon "Price change jobs" at bounding box center [259, 38] width 20 height 20
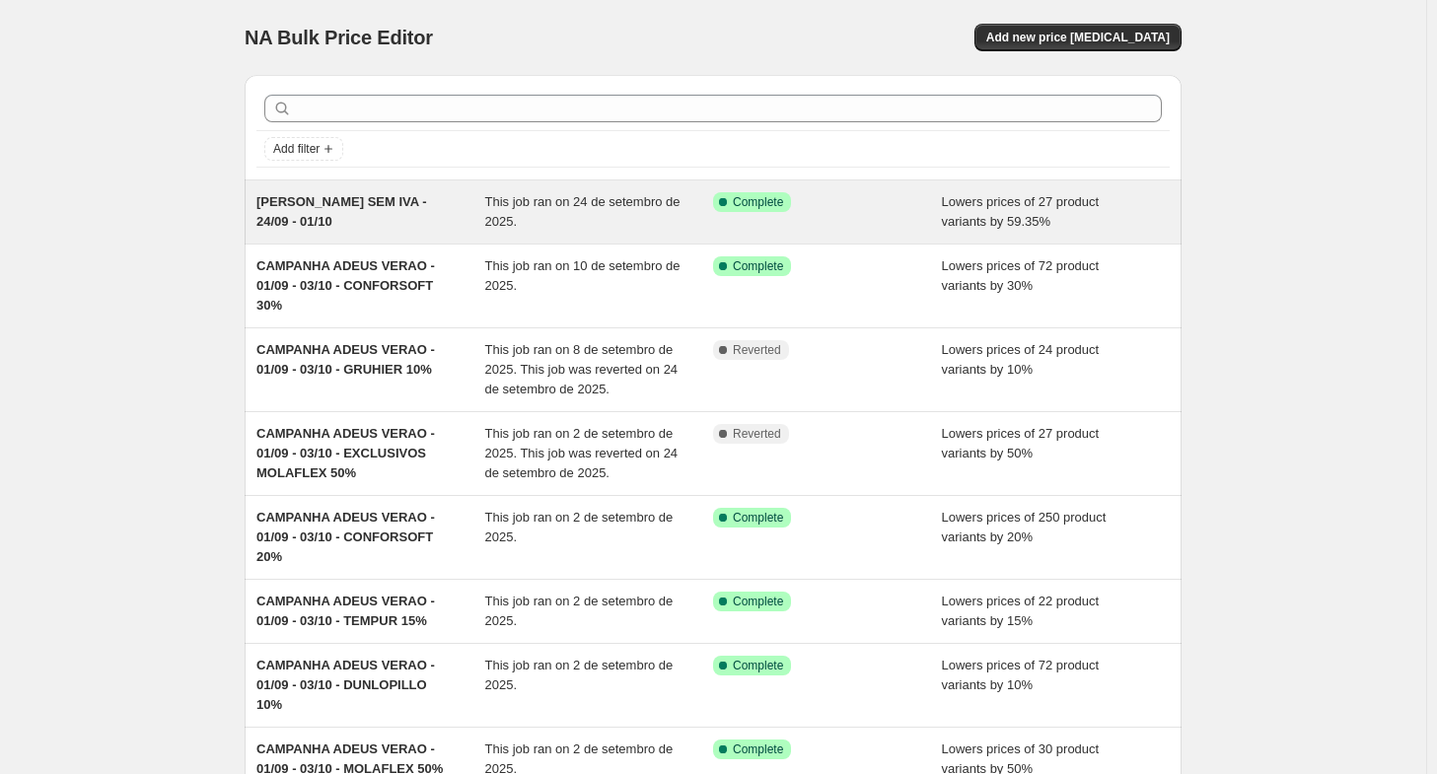
click at [477, 202] on div "[PERSON_NAME] SEM IVA - 24/09 - 01/10" at bounding box center [371, 211] width 229 height 39
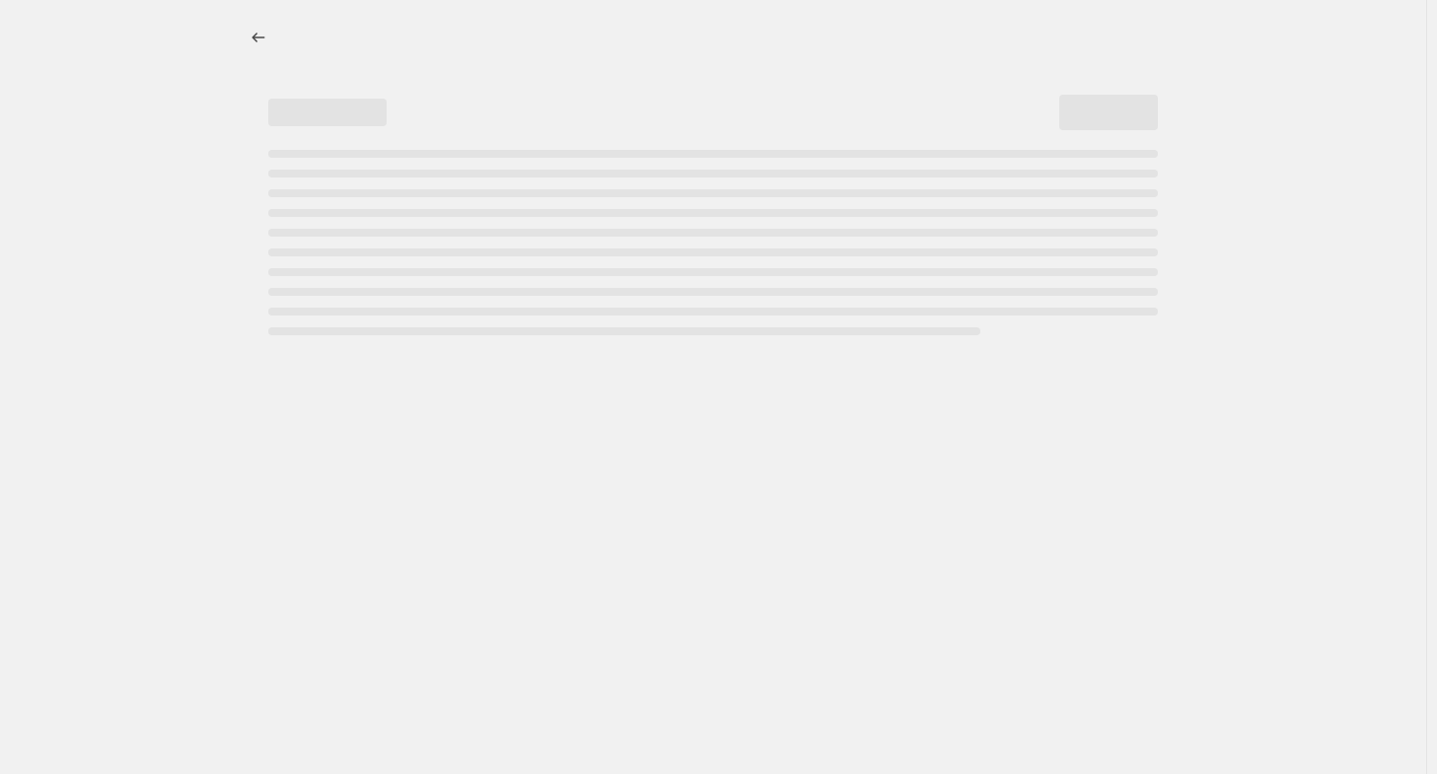
select select "percentage"
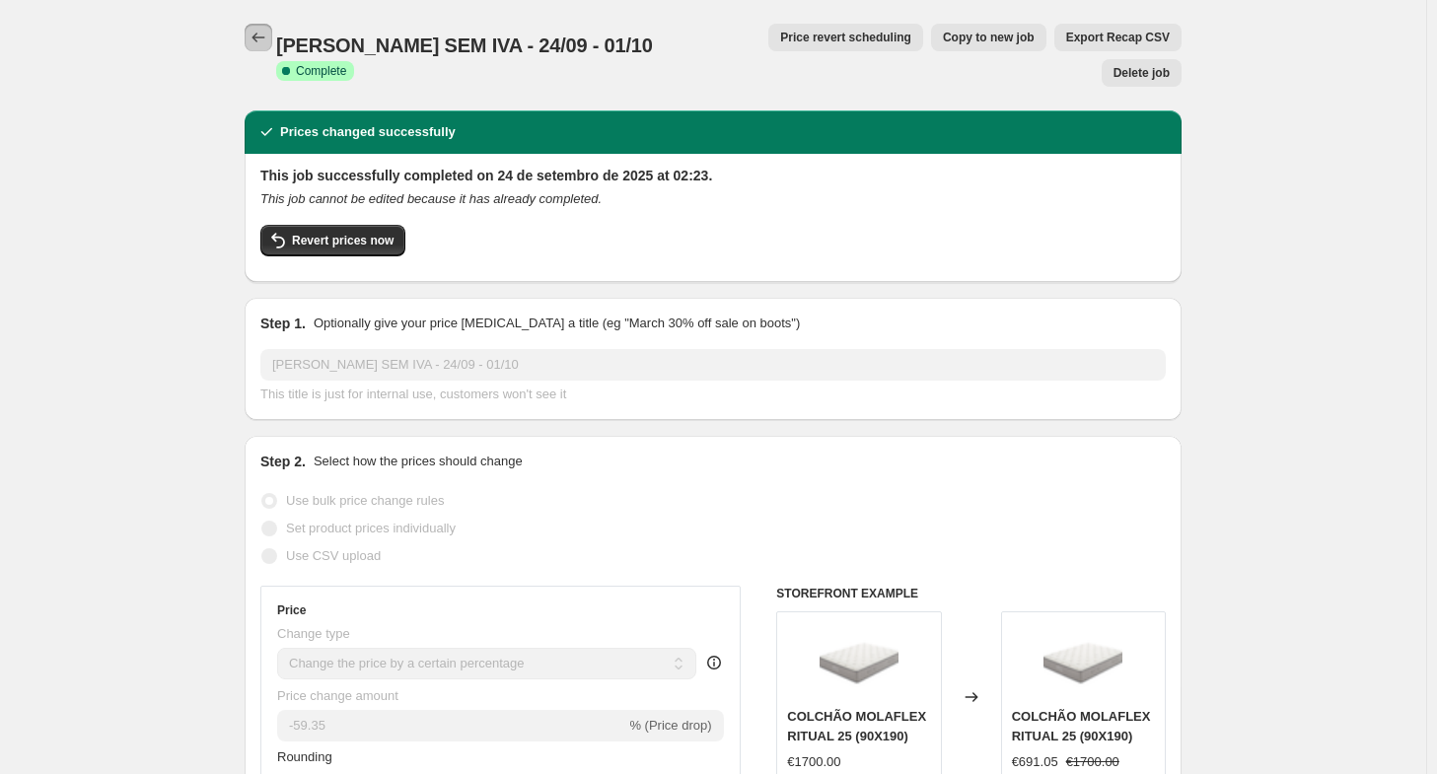
click at [266, 45] on icon "Price change jobs" at bounding box center [259, 38] width 20 height 20
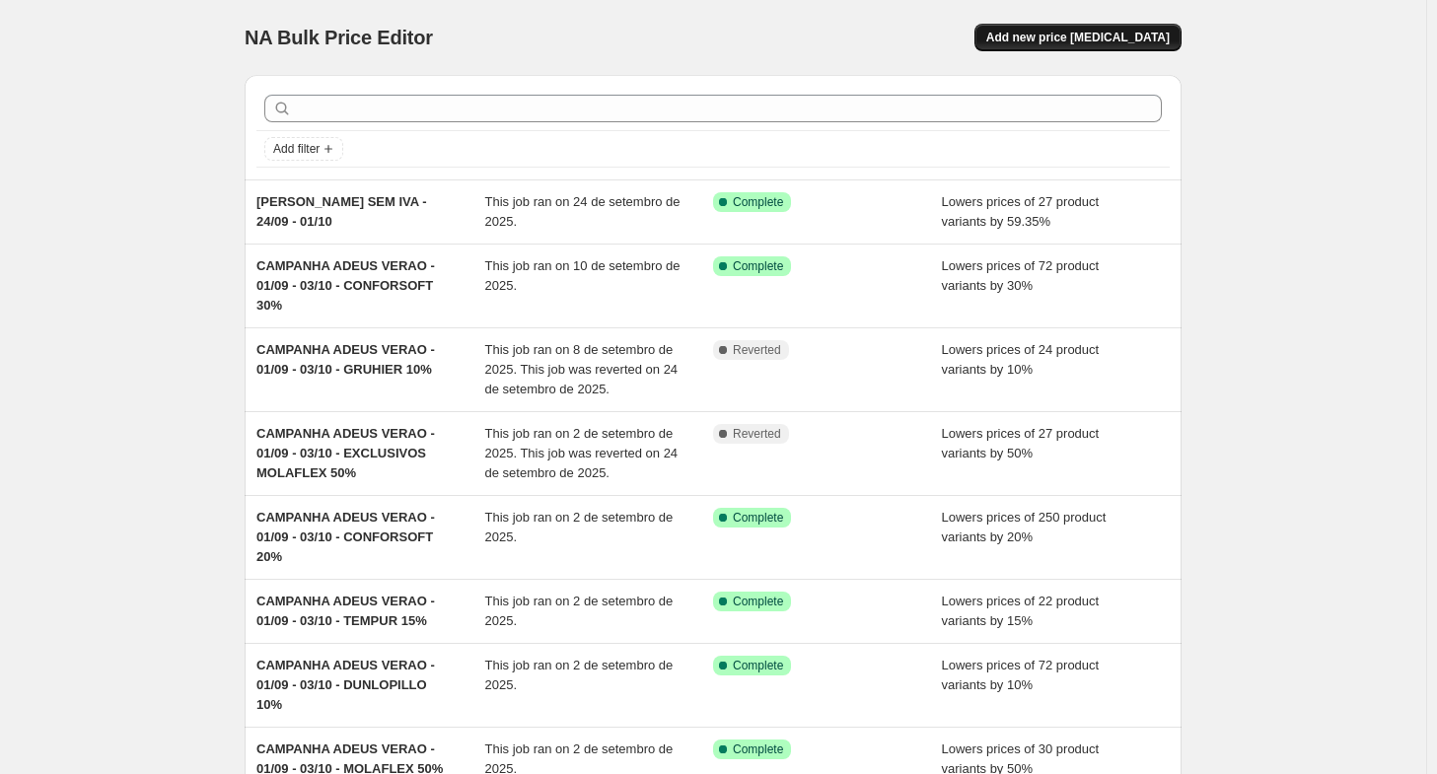
click at [1122, 37] on span "Add new price [MEDICAL_DATA]" at bounding box center [1079, 38] width 184 height 16
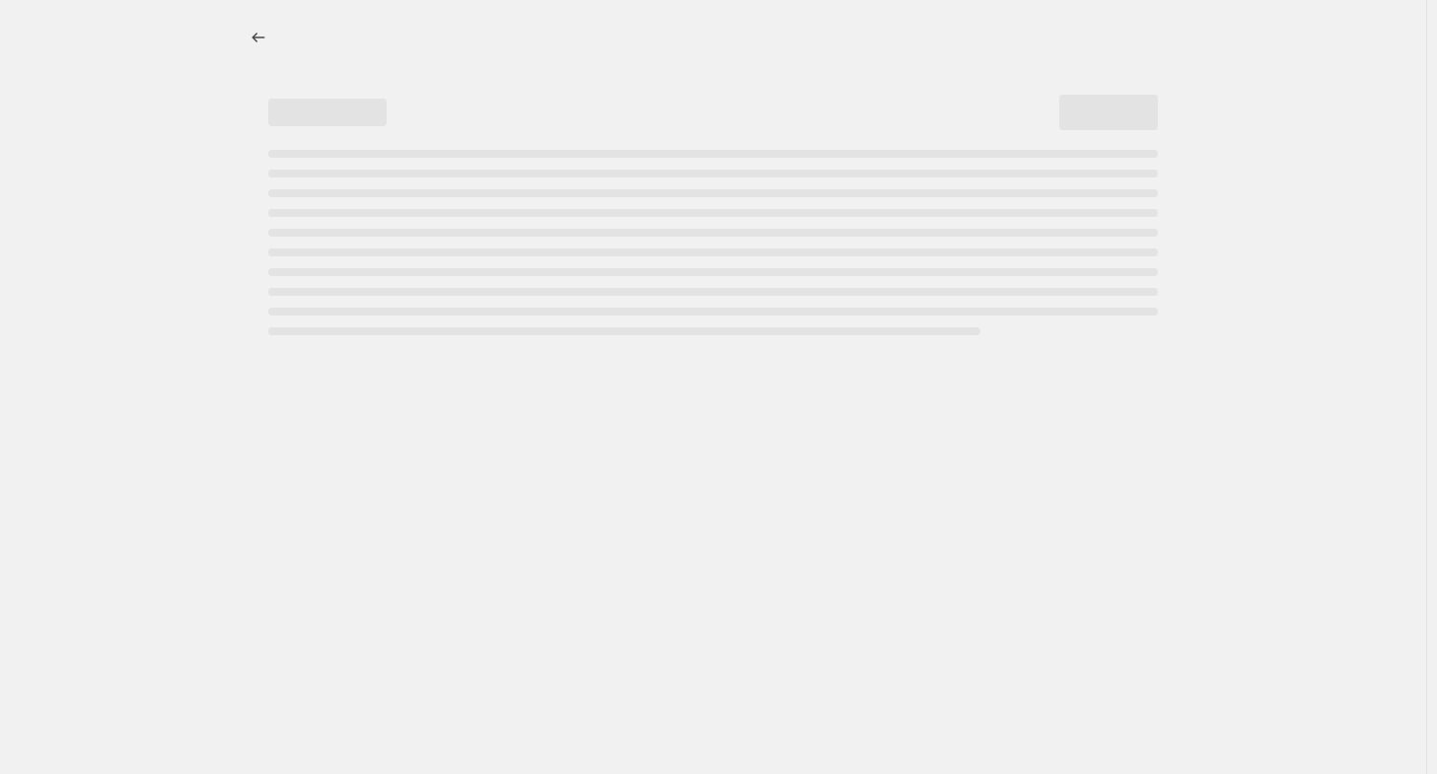
select select "percentage"
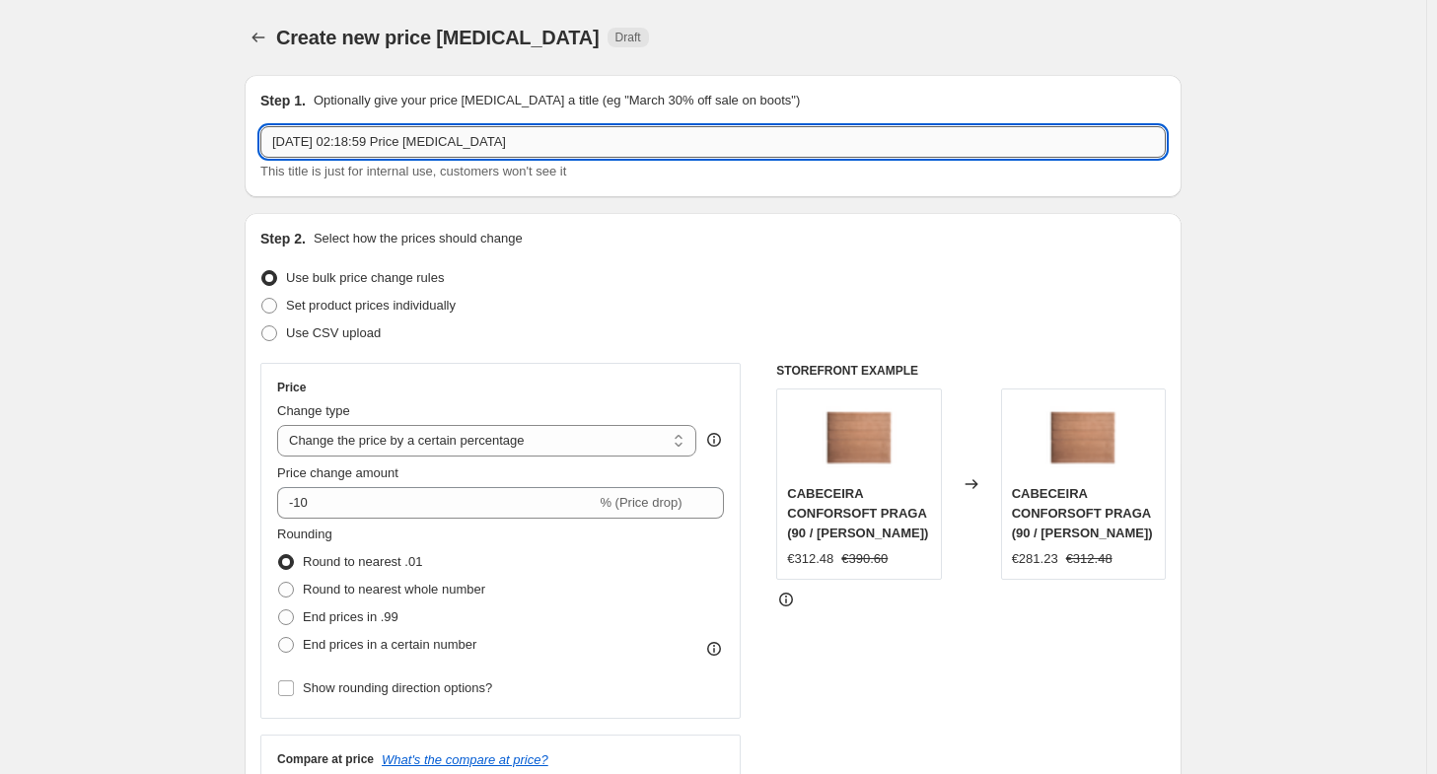
click at [537, 135] on input "[DATE] 02:18:59 Price [MEDICAL_DATA]" at bounding box center [713, 142] width 906 height 32
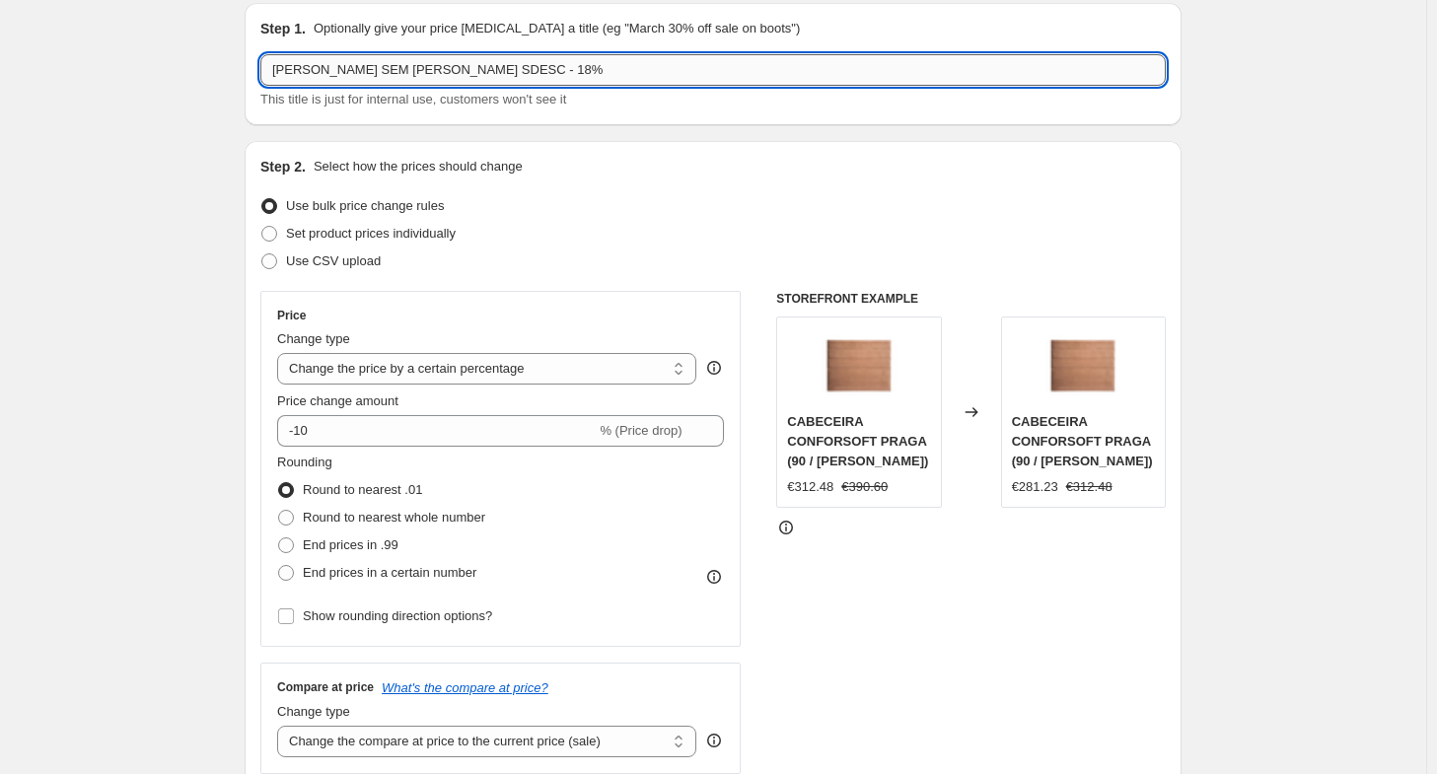
scroll to position [71, 0]
click at [472, 75] on input "[PERSON_NAME] SEM [PERSON_NAME] SDESC - 18%" at bounding box center [713, 71] width 906 height 32
type input "[PERSON_NAME] SEM [PERSON_NAME] SDESC - 24/09 - 01/10 - 18%"
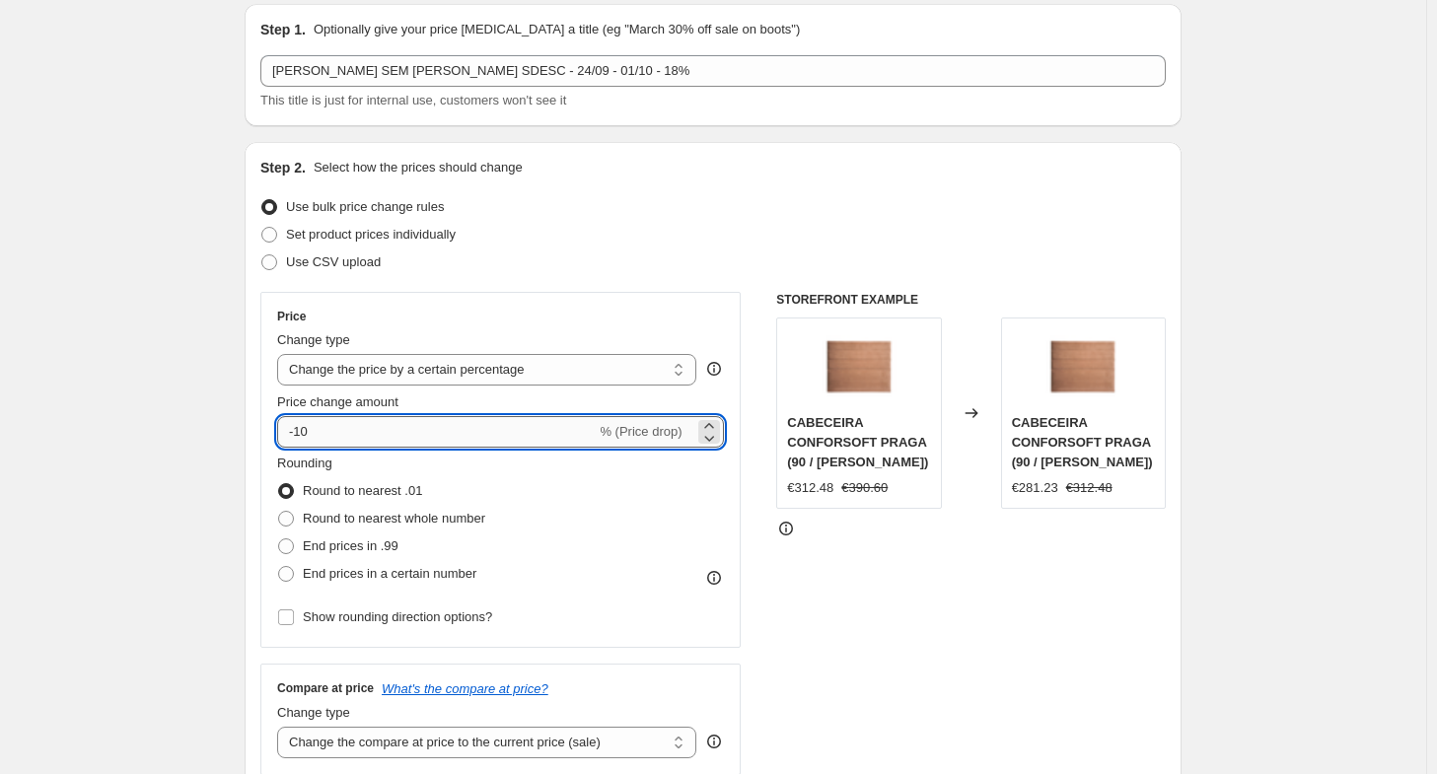
click at [365, 417] on input "-10" at bounding box center [436, 432] width 319 height 32
type input "-18"
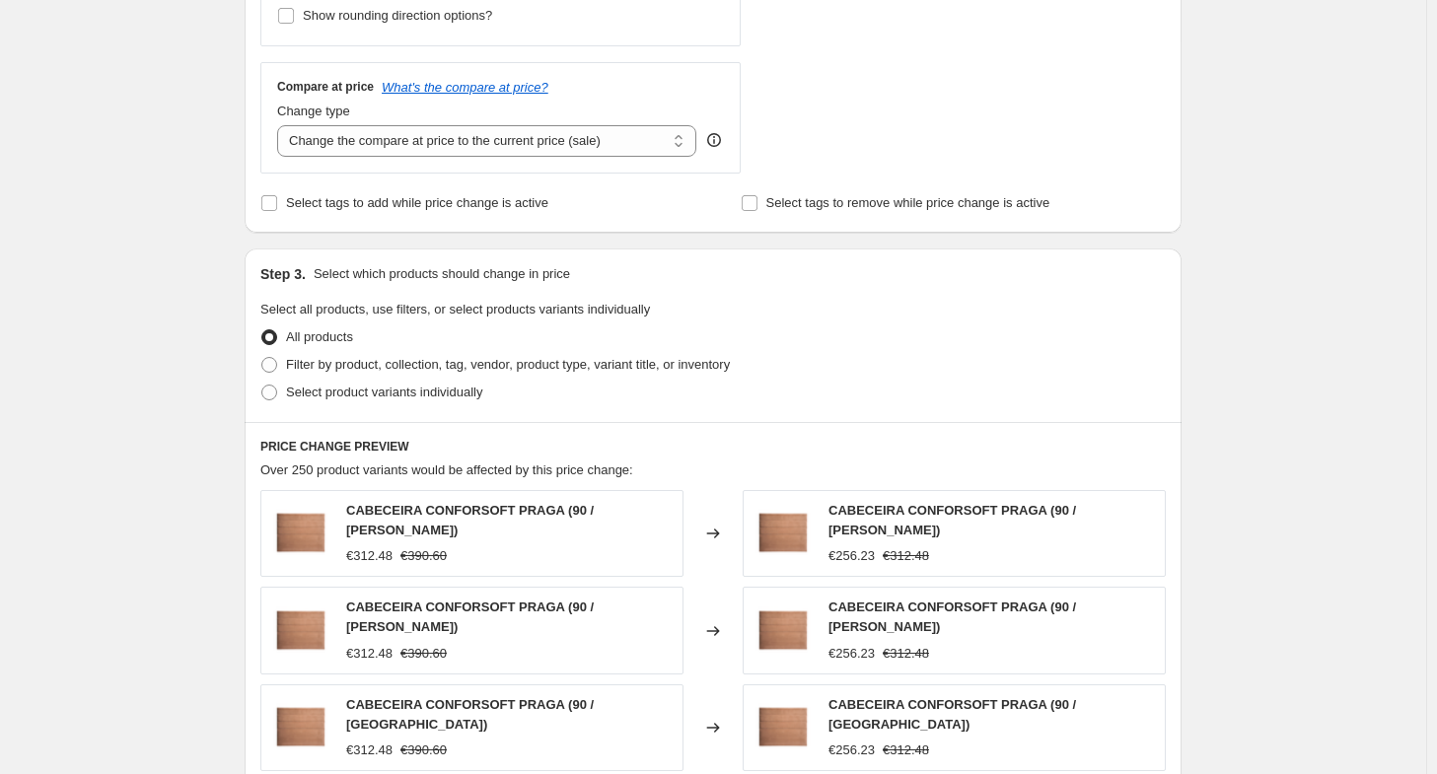
scroll to position [674, 0]
click at [341, 398] on span "Select product variants individually" at bounding box center [384, 391] width 196 height 15
click at [262, 385] on input "Select product variants individually" at bounding box center [261, 384] width 1 height 1
radio input "true"
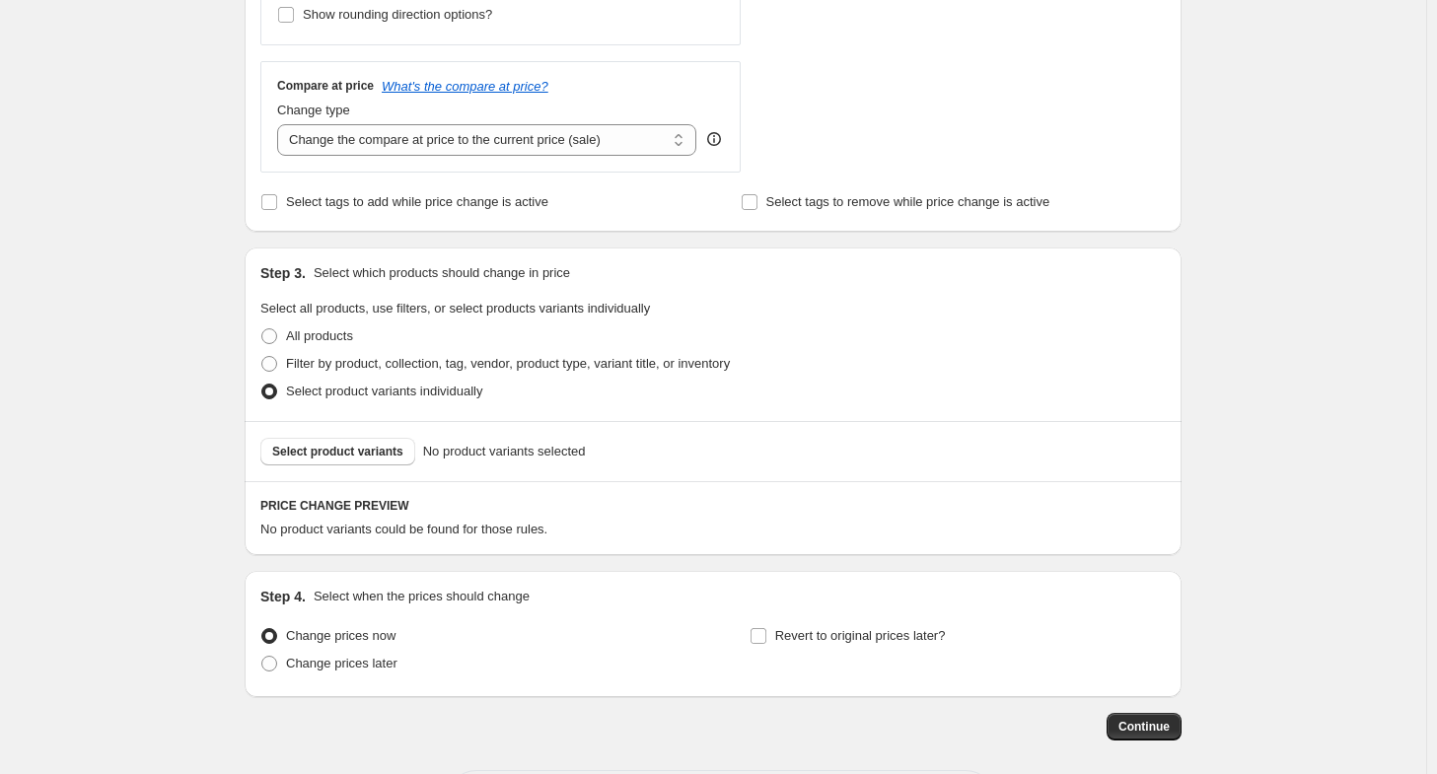
click at [346, 467] on div "Select product variants No product variants selected" at bounding box center [713, 451] width 937 height 60
click at [344, 464] on button "Select product variants" at bounding box center [337, 452] width 155 height 28
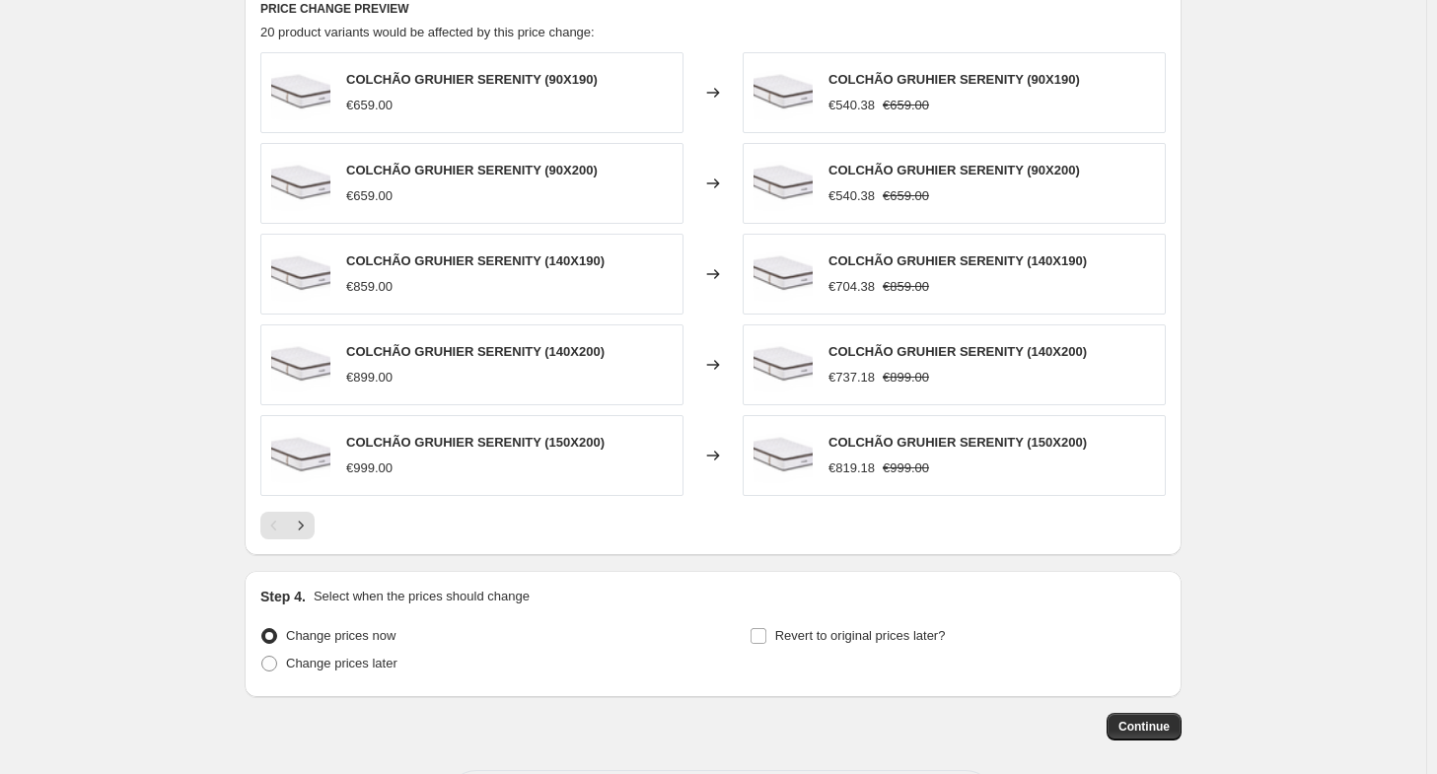
scroll to position [1196, 0]
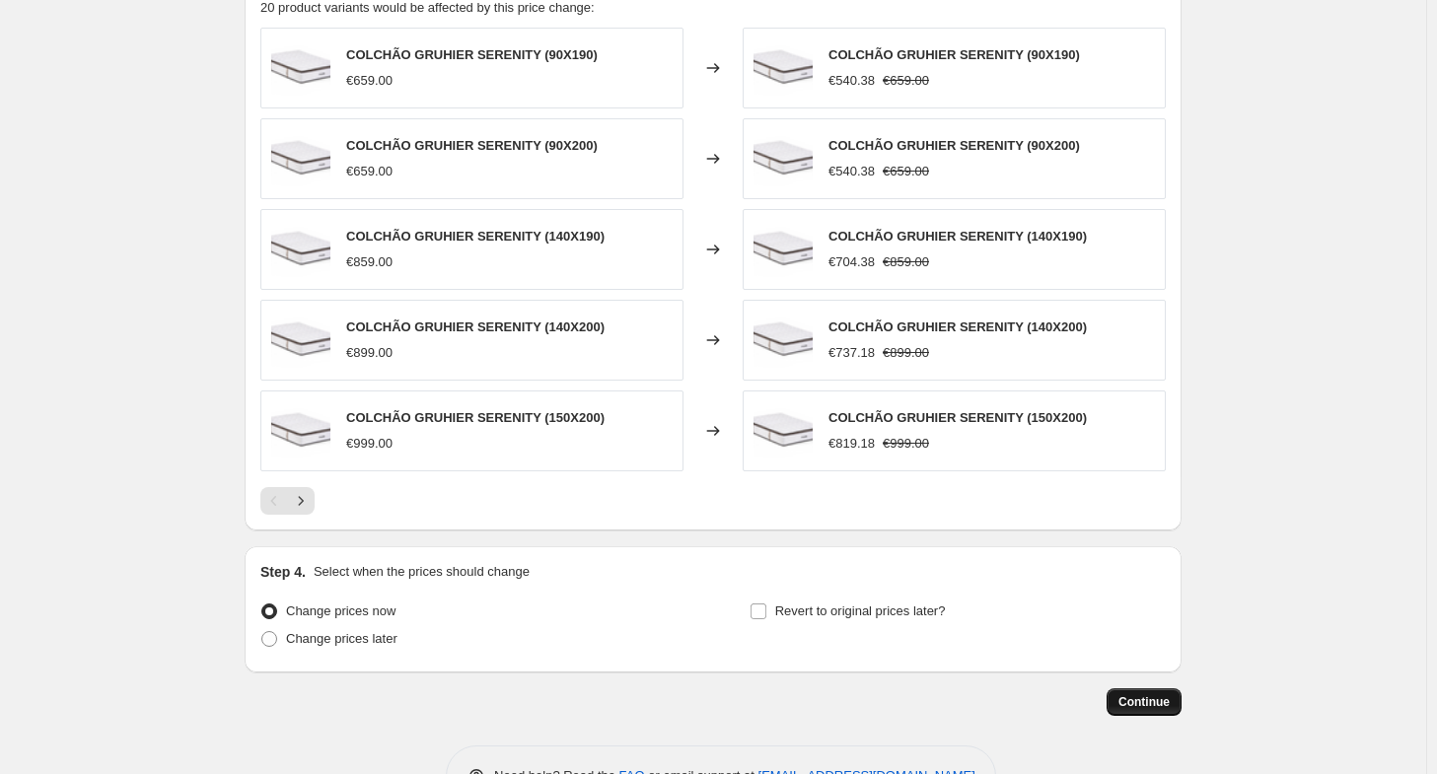
click at [1151, 701] on span "Continue" at bounding box center [1144, 703] width 51 height 16
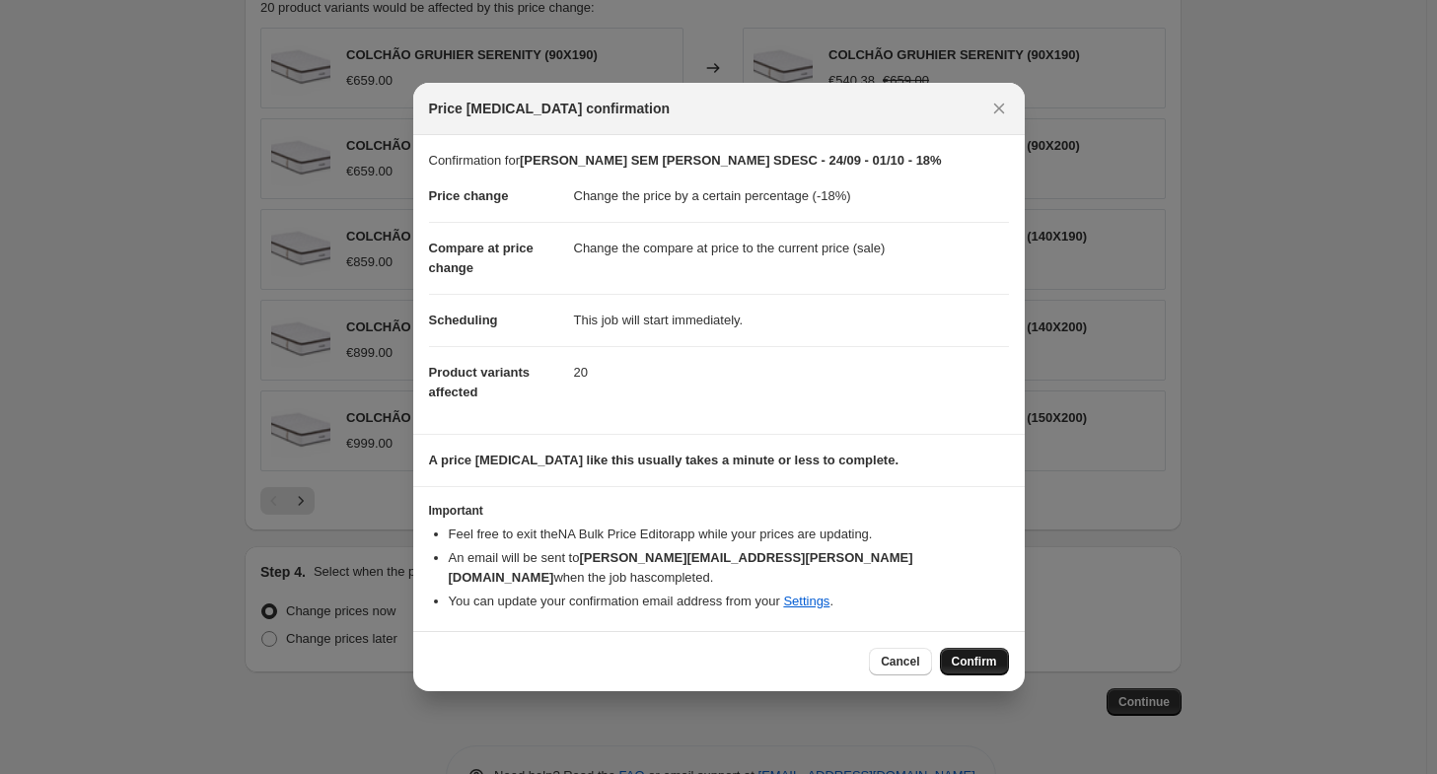
click at [972, 656] on span "Confirm" at bounding box center [974, 662] width 45 height 16
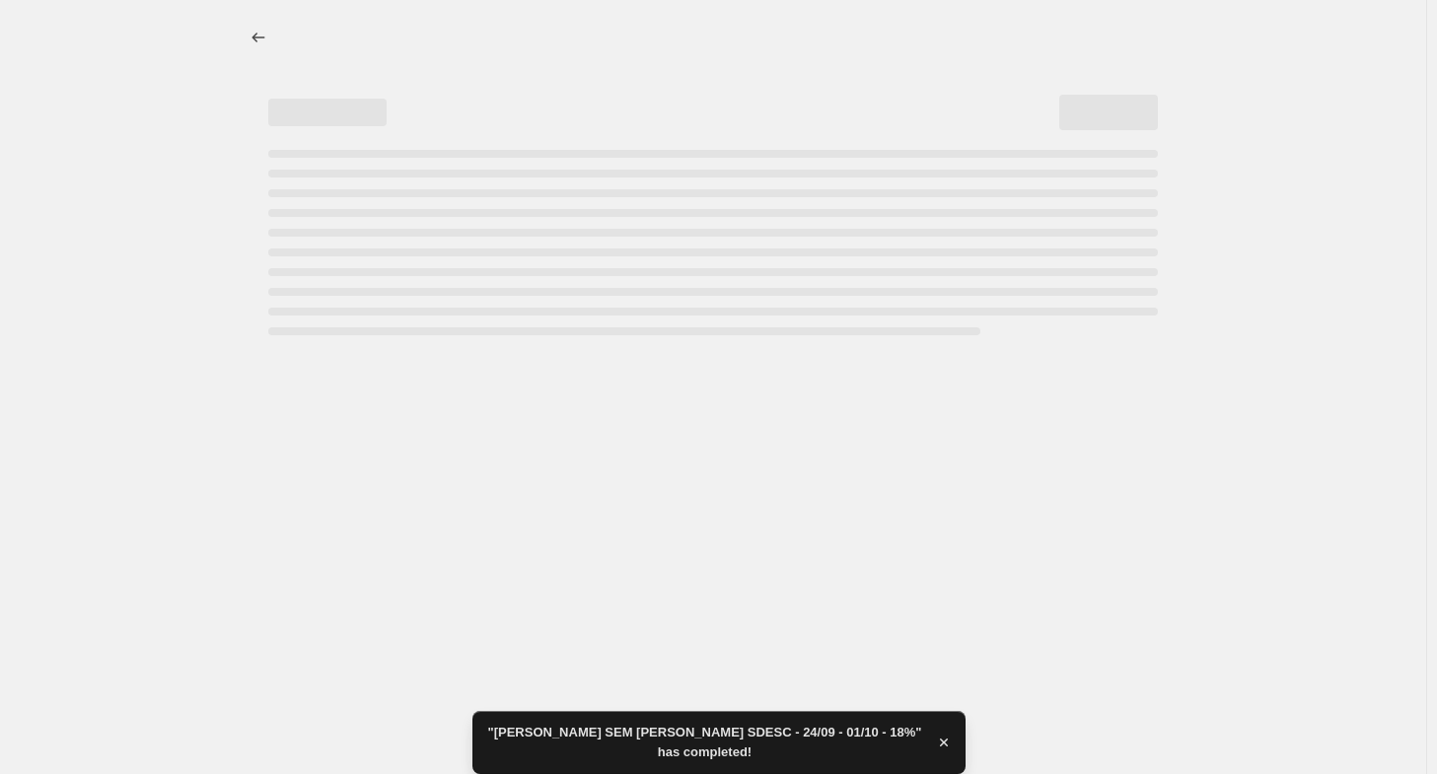
select select "percentage"
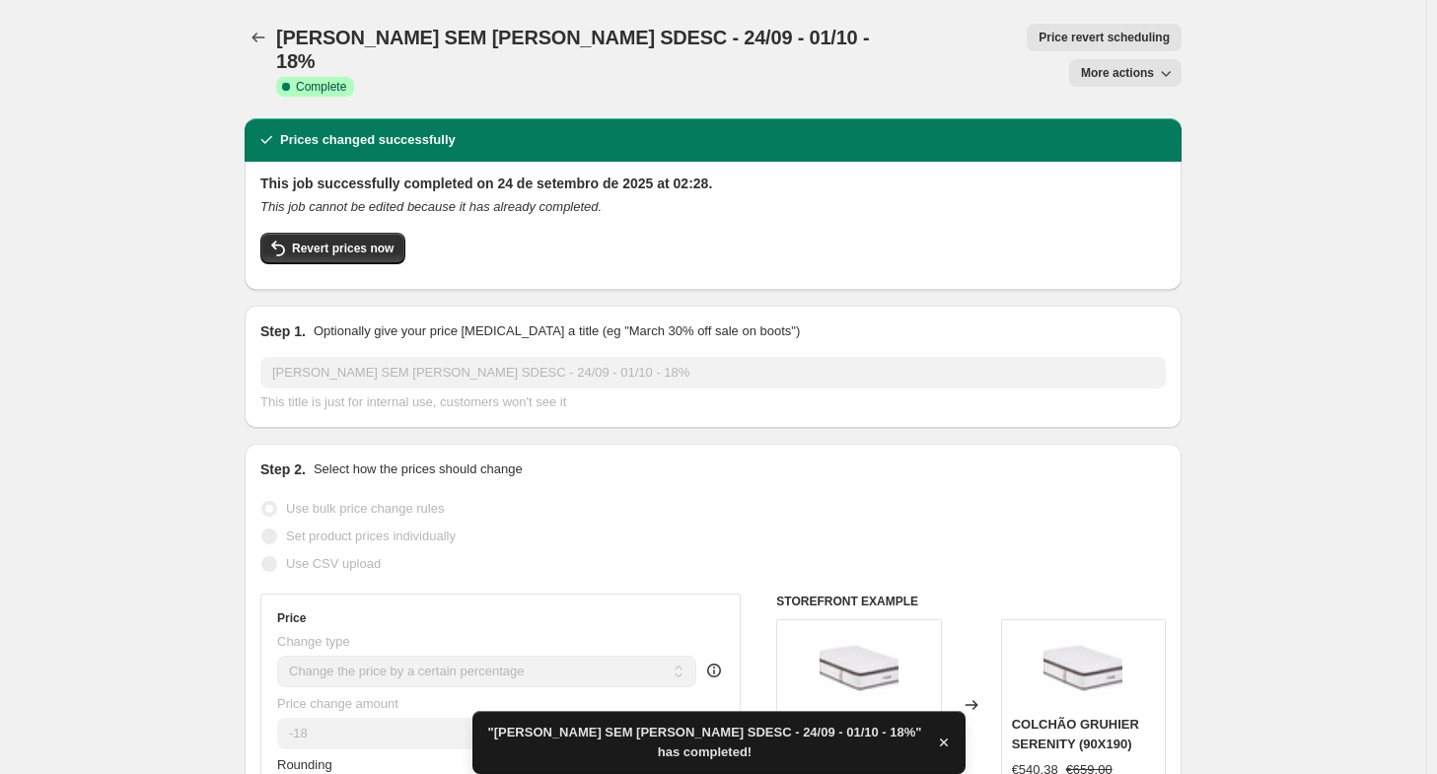
click at [272, 40] on button "Price change jobs" at bounding box center [259, 38] width 28 height 28
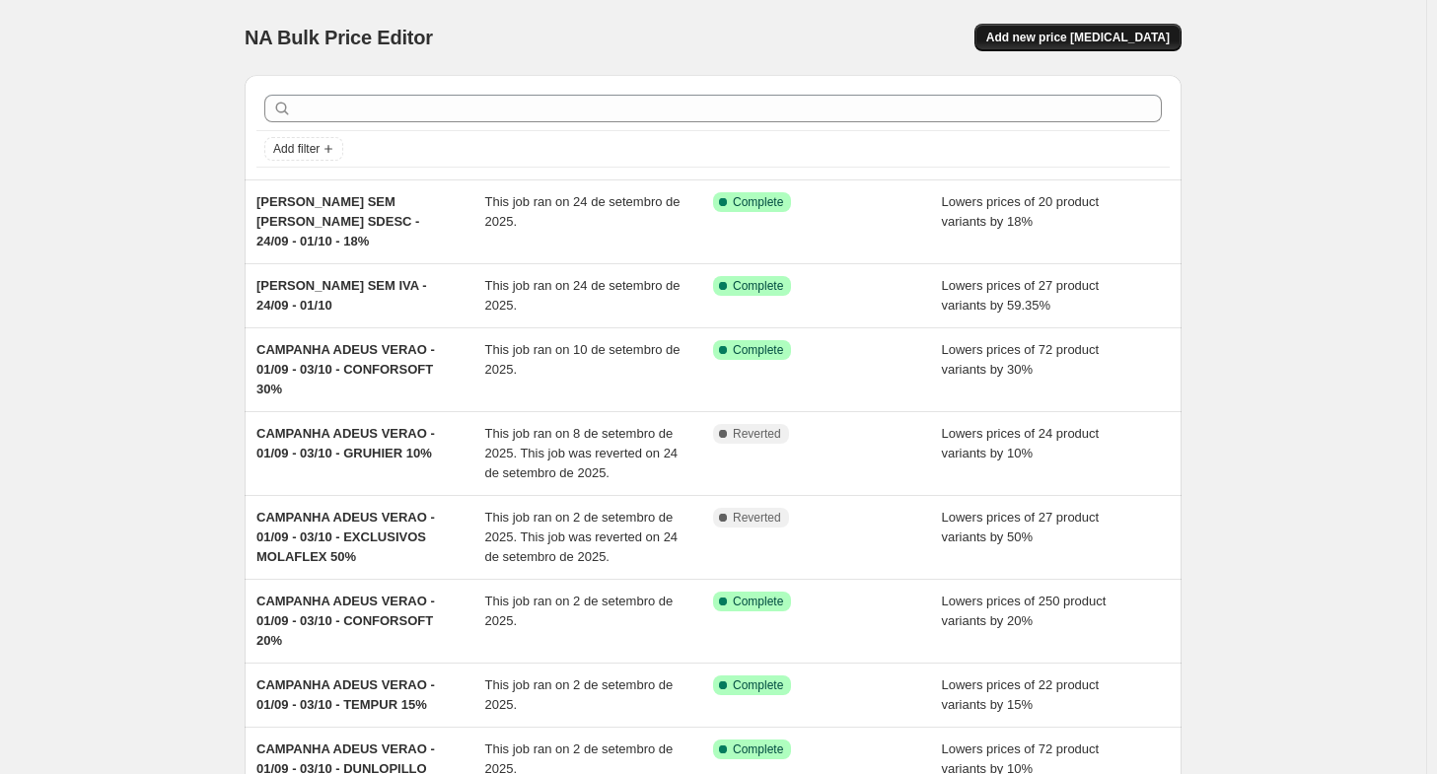
click at [1096, 37] on span "Add new price [MEDICAL_DATA]" at bounding box center [1079, 38] width 184 height 16
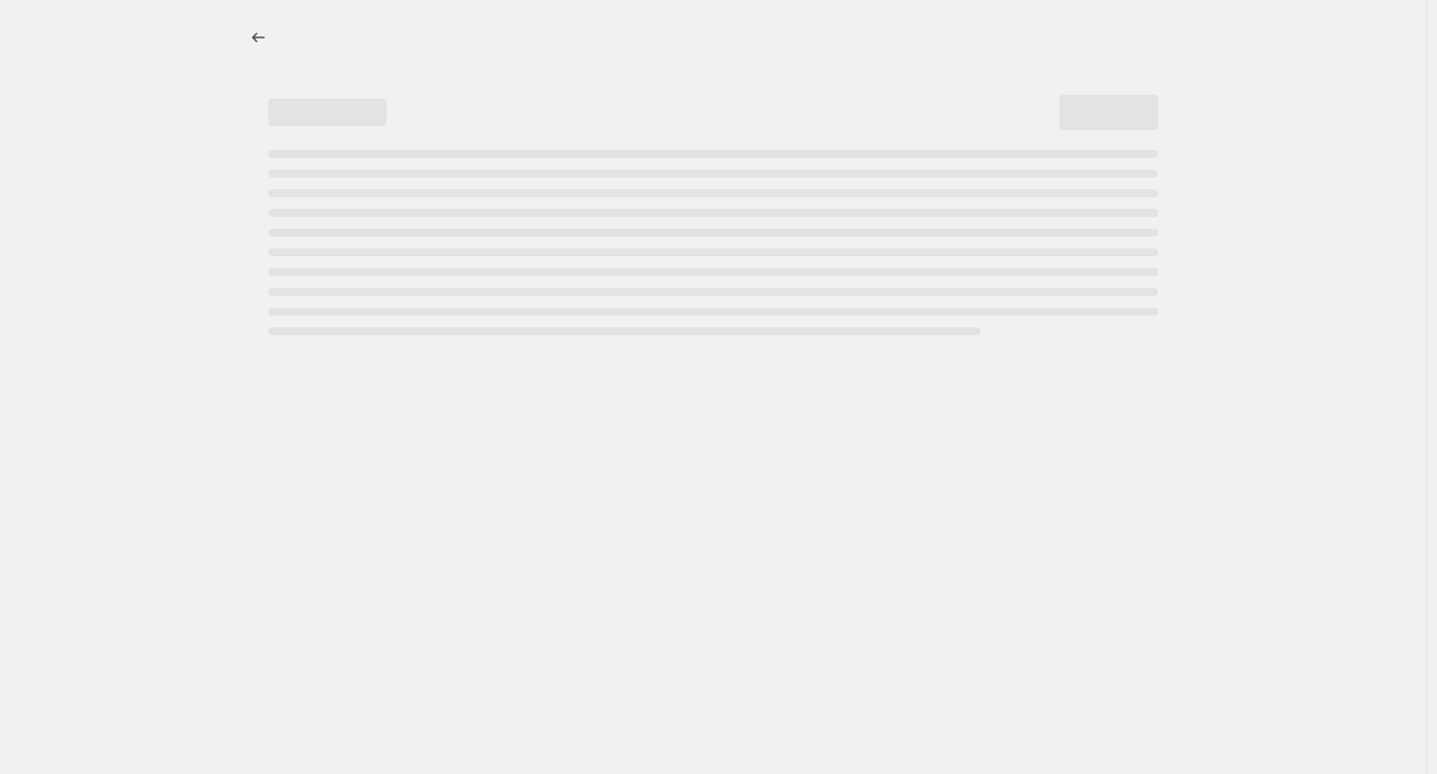
select select "percentage"
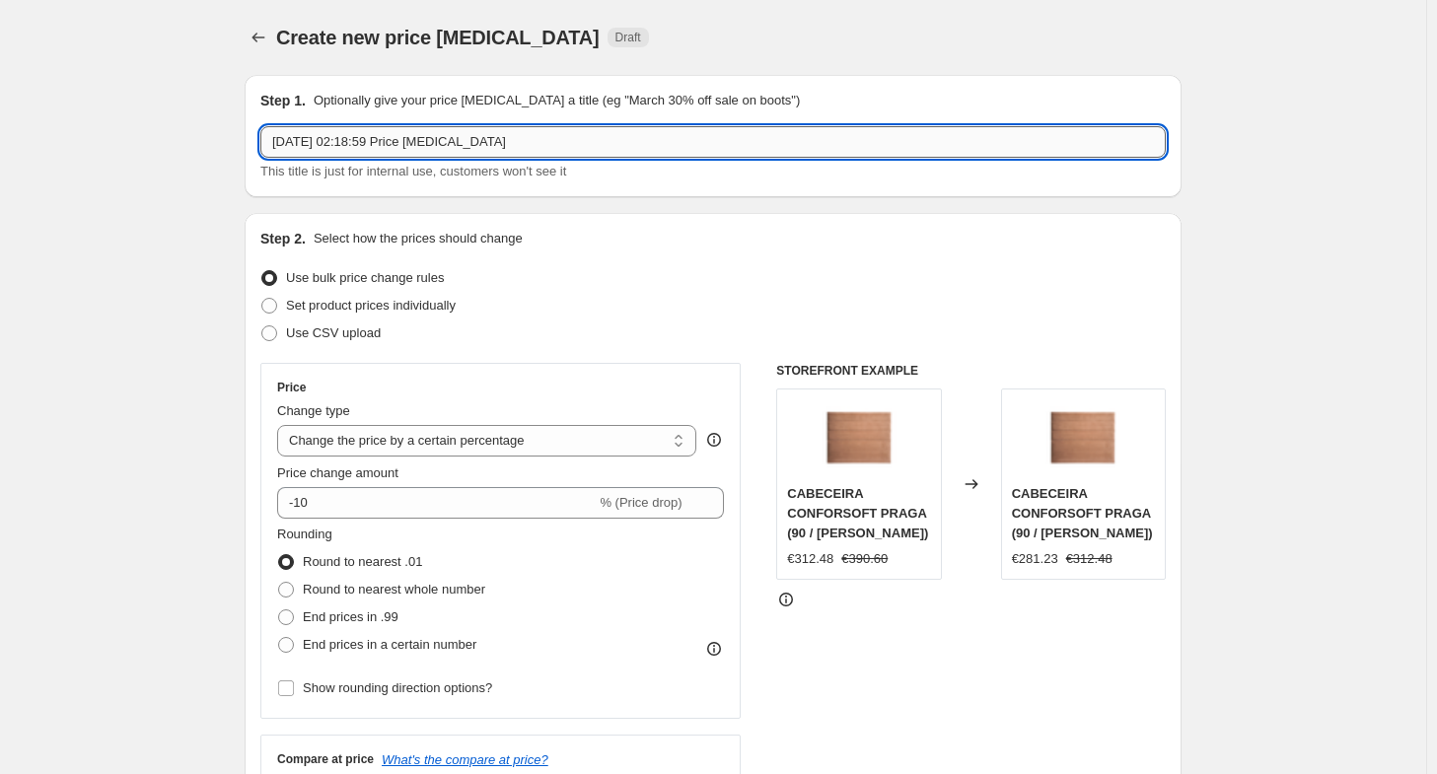
click at [448, 149] on input "[DATE] 02:18:59 Price [MEDICAL_DATA]" at bounding box center [713, 142] width 906 height 32
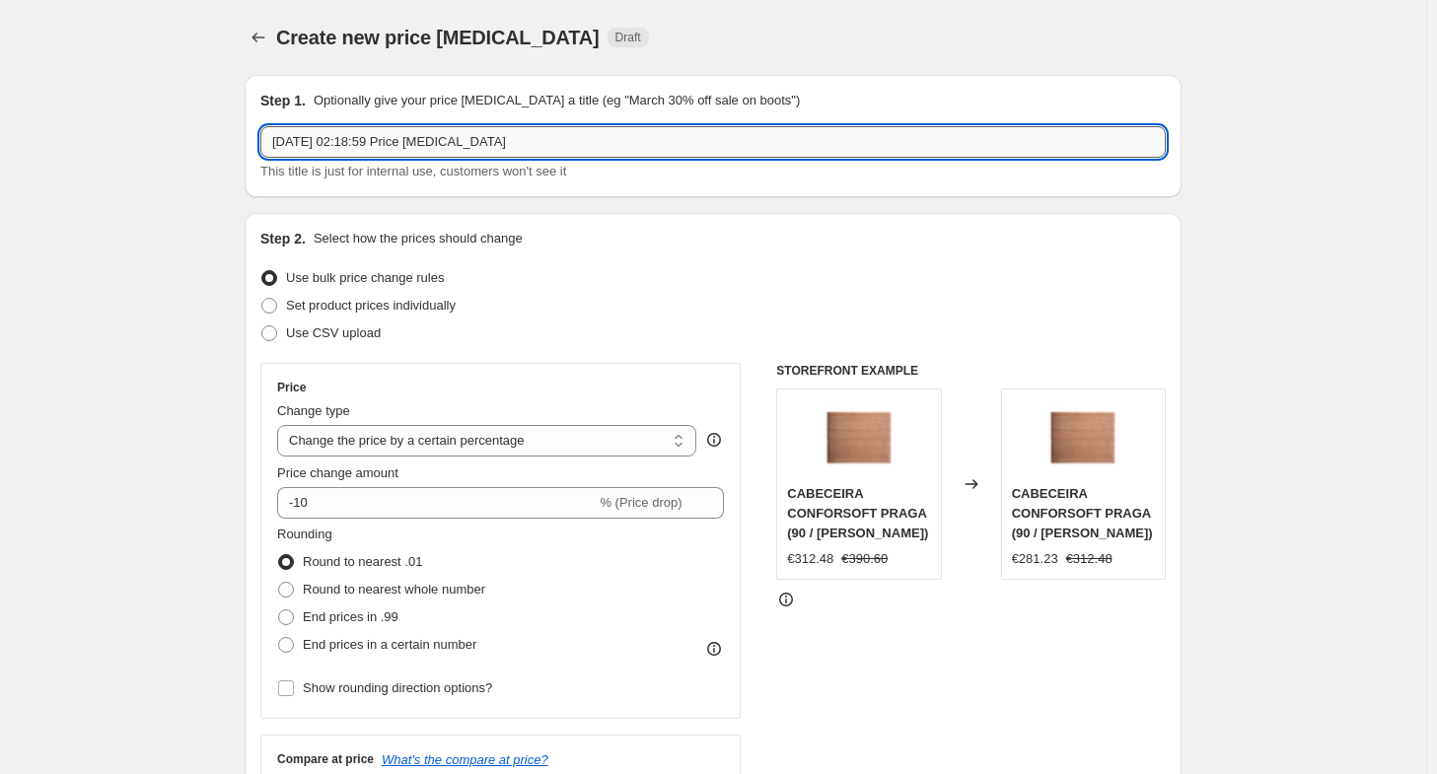
click at [448, 149] on input "[DATE] 02:18:59 Price [MEDICAL_DATA]" at bounding box center [713, 142] width 906 height 32
paste input "[PERSON_NAME] SEM [PERSON_NAME] SDESC - 24/09 - 01/10 - 18%"
click at [428, 141] on input "[PERSON_NAME] SEM [PERSON_NAME] SDESC - 24/09 - 01/10 - 18%" at bounding box center [713, 142] width 906 height 32
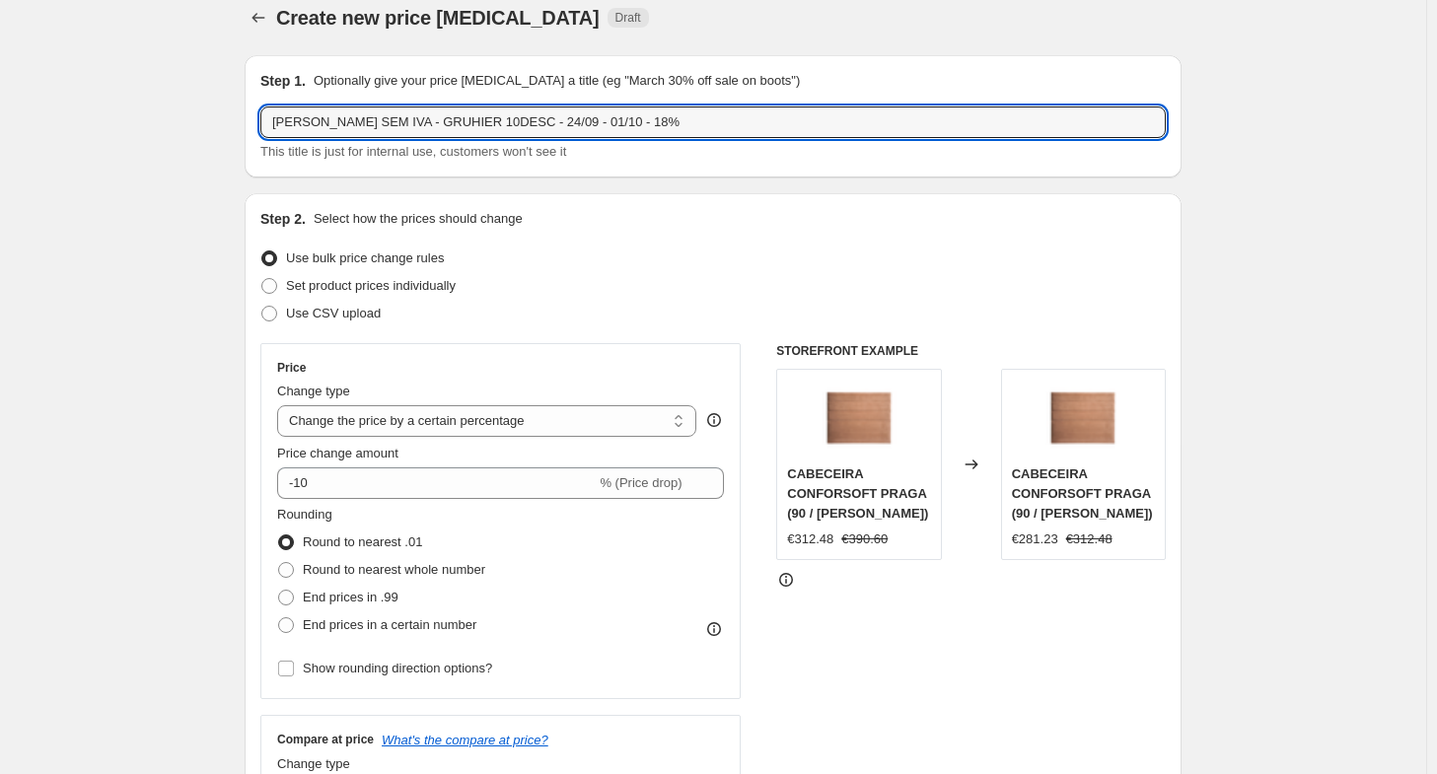
scroll to position [22, 0]
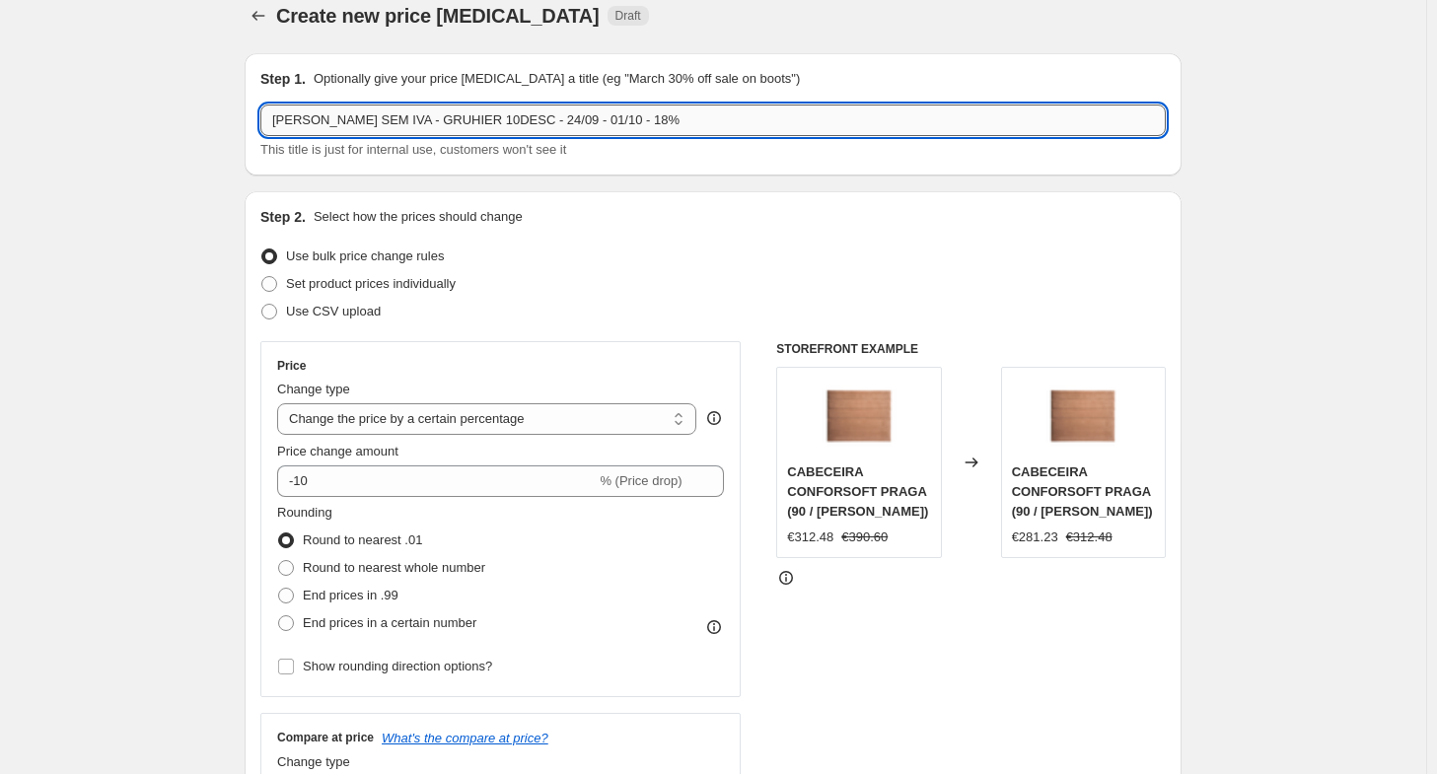
click at [583, 124] on input "[PERSON_NAME] SEM IVA - GRUHIER 10DESC - 24/09 - 01/10 - 18%" at bounding box center [713, 121] width 906 height 32
type input "[PERSON_NAME] SEM IVA - GRUHIER 10DESC - 24/09 - 01/10 - 26.83%"
click at [322, 480] on input "-10" at bounding box center [436, 482] width 319 height 32
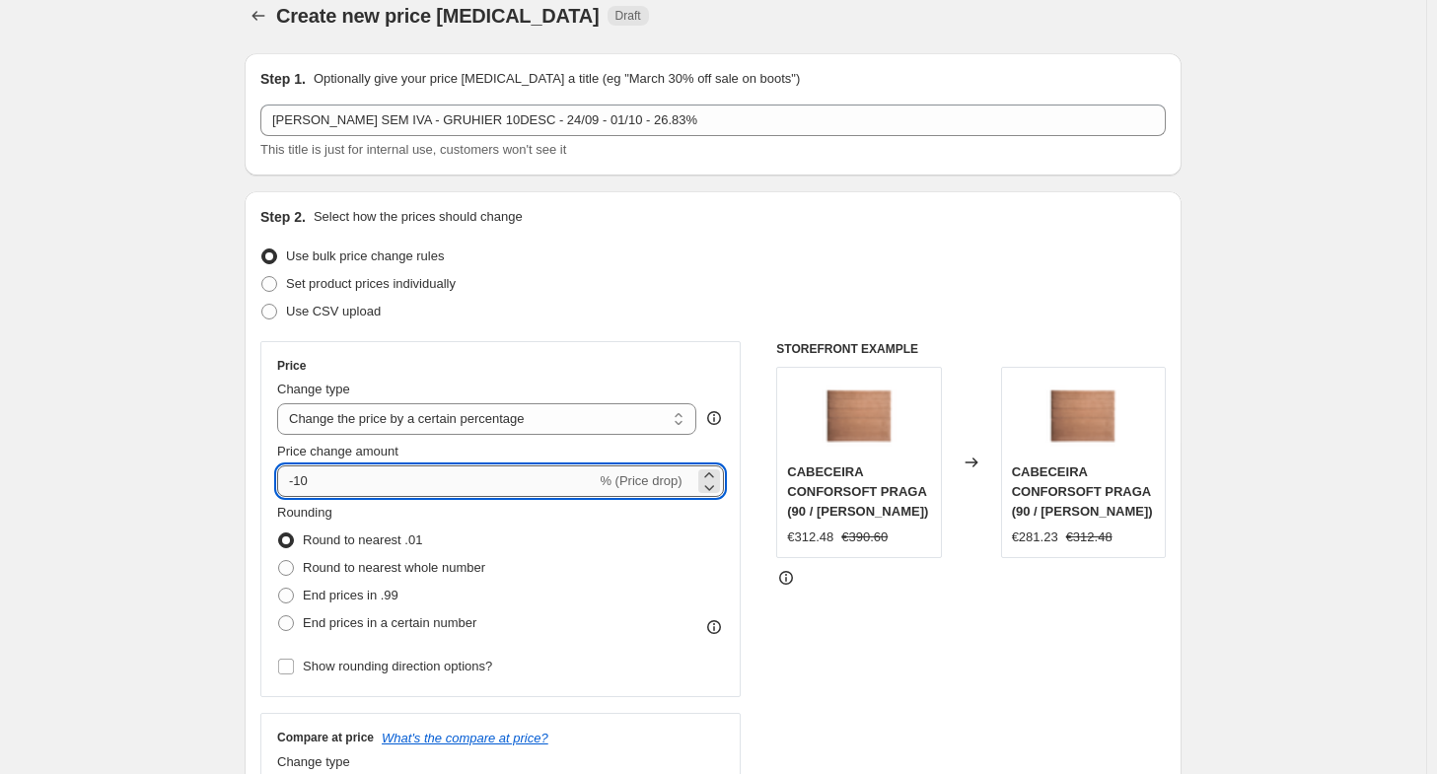
type input "-1"
type input "-26"
type input "-26.83"
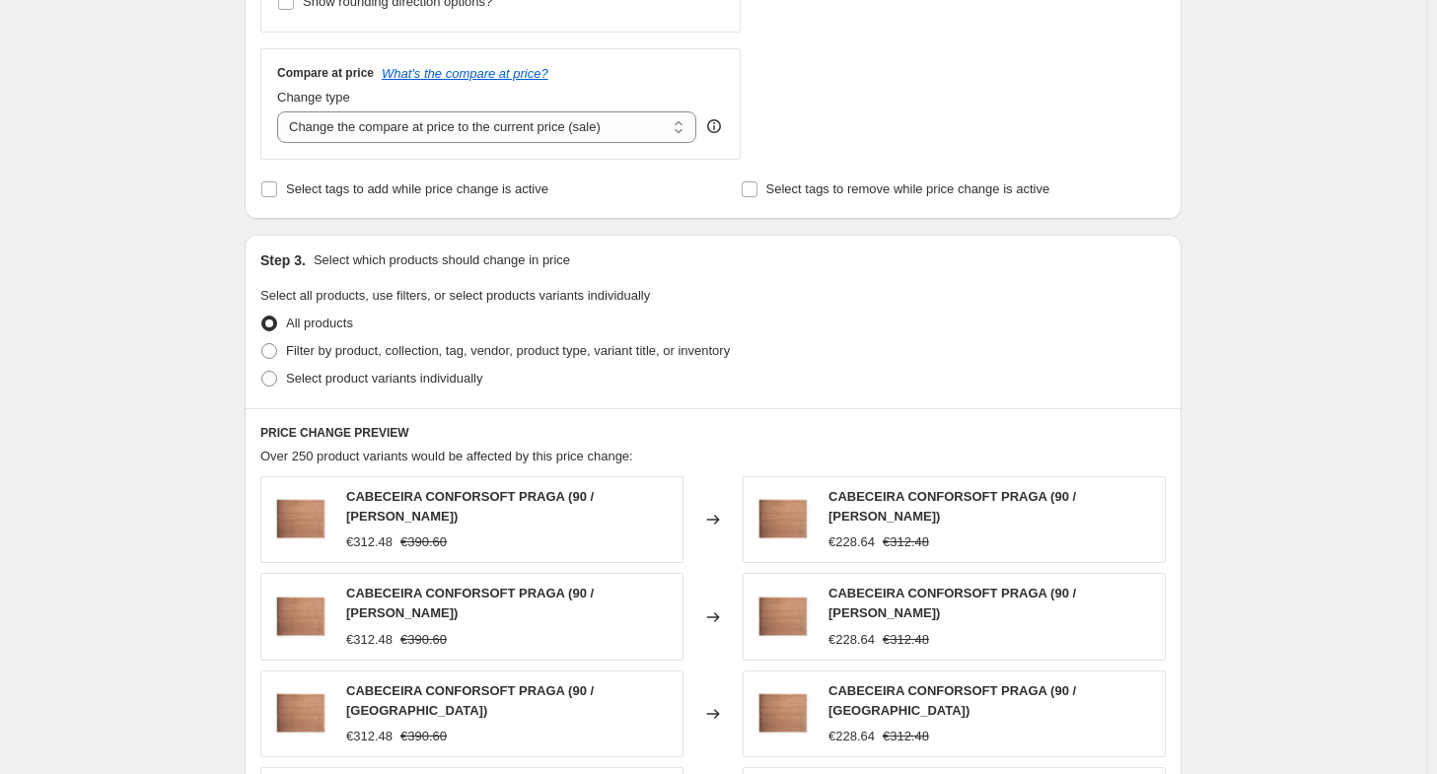
scroll to position [688, 0]
click at [343, 368] on span "Select product variants individually" at bounding box center [384, 378] width 196 height 20
click at [262, 370] on input "Select product variants individually" at bounding box center [261, 370] width 1 height 1
radio input "true"
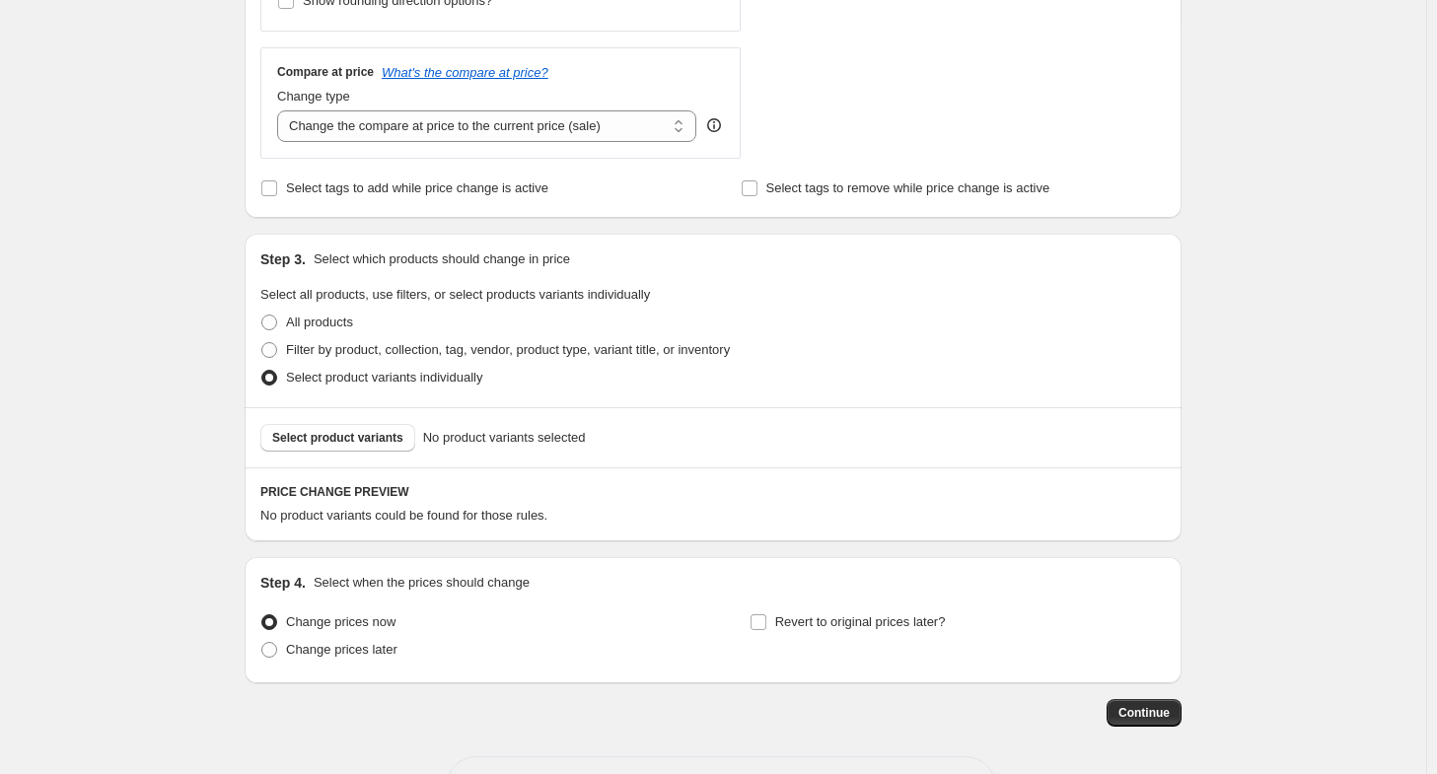
scroll to position [698, 0]
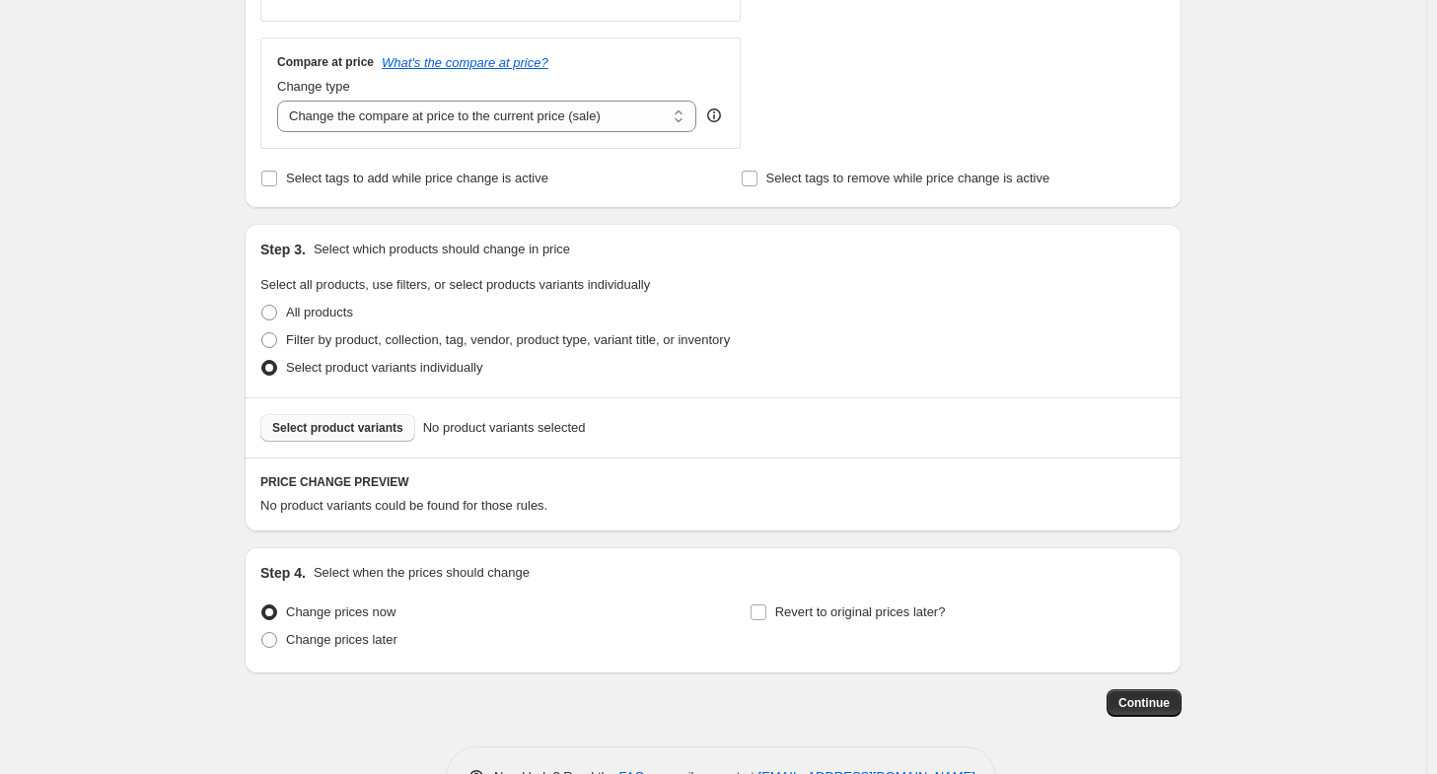
click at [349, 423] on span "Select product variants" at bounding box center [337, 428] width 131 height 16
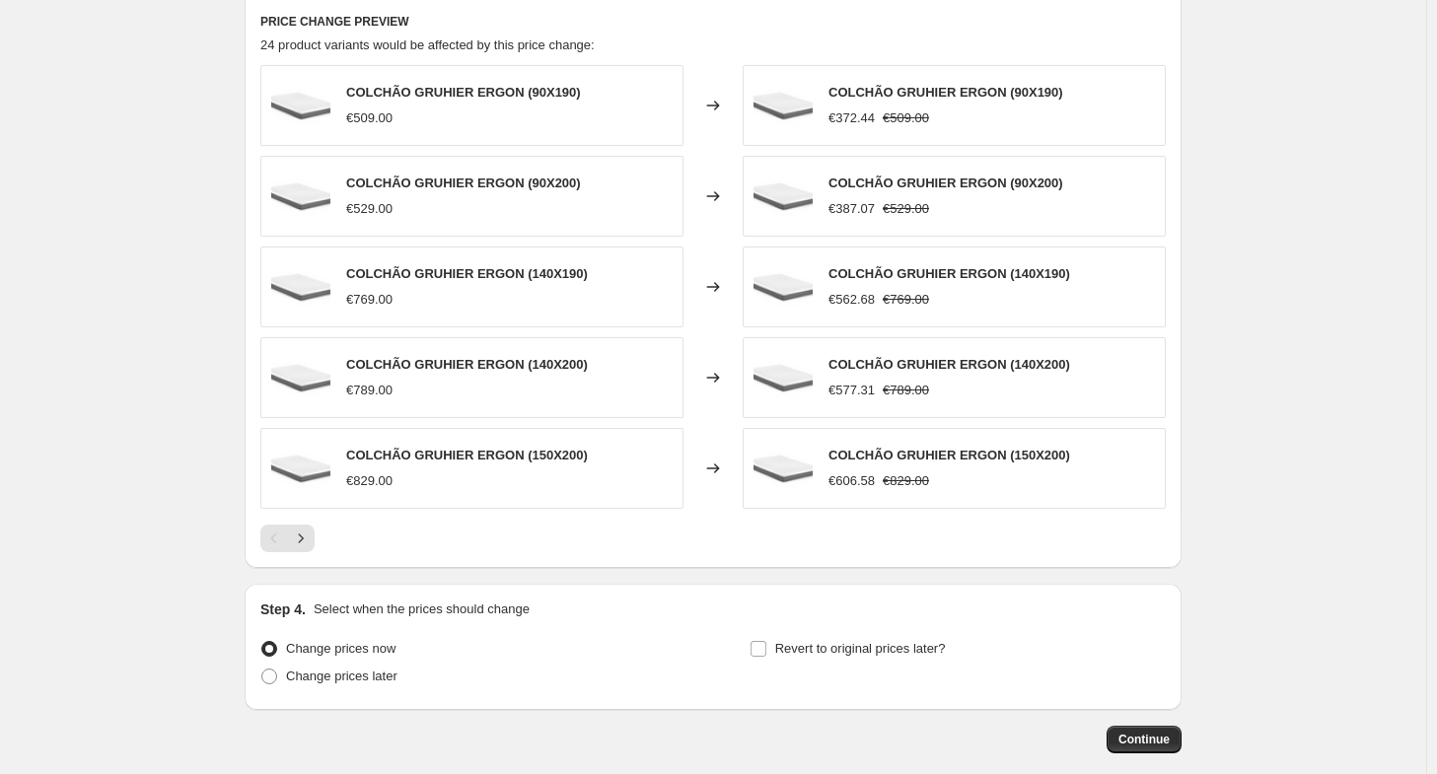
scroll to position [1253, 0]
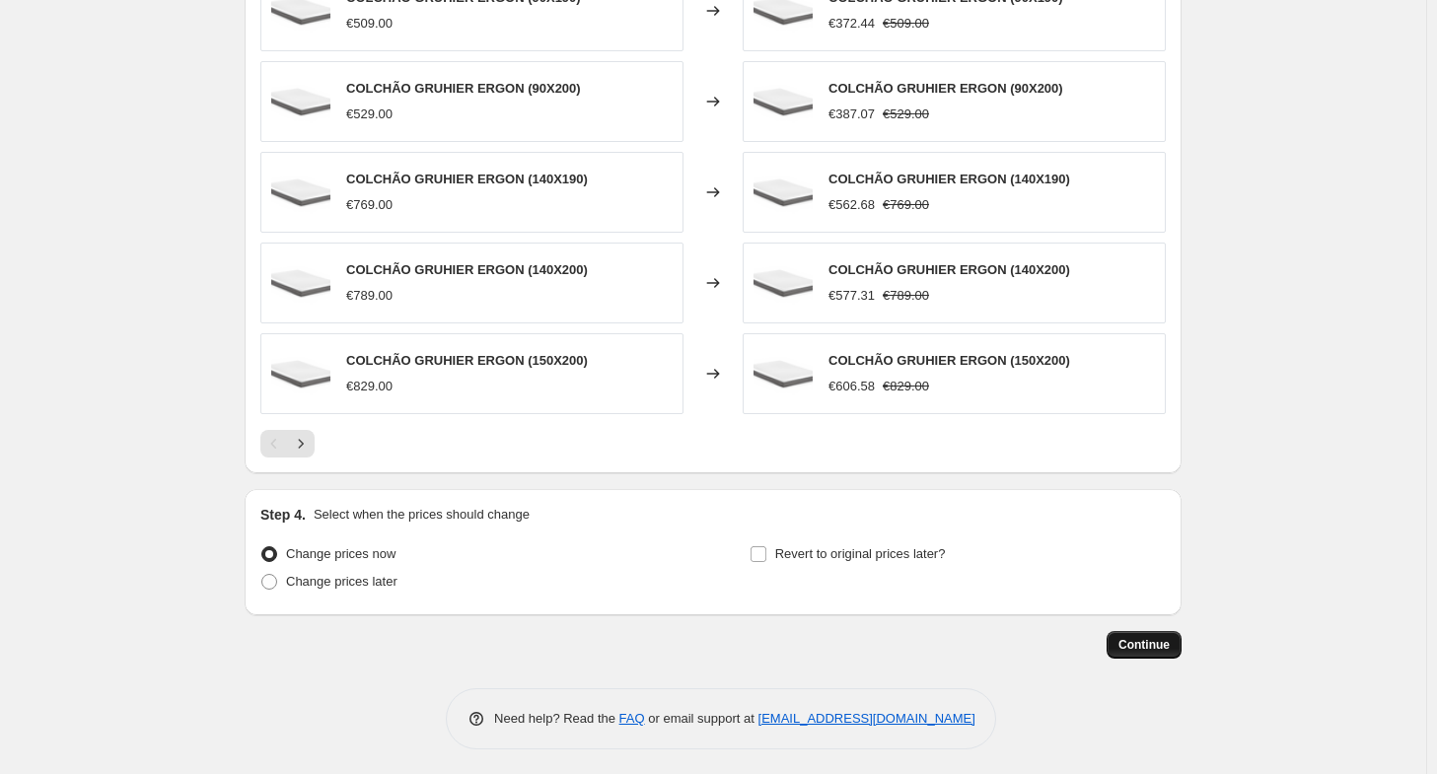
click at [1158, 647] on span "Continue" at bounding box center [1144, 645] width 51 height 16
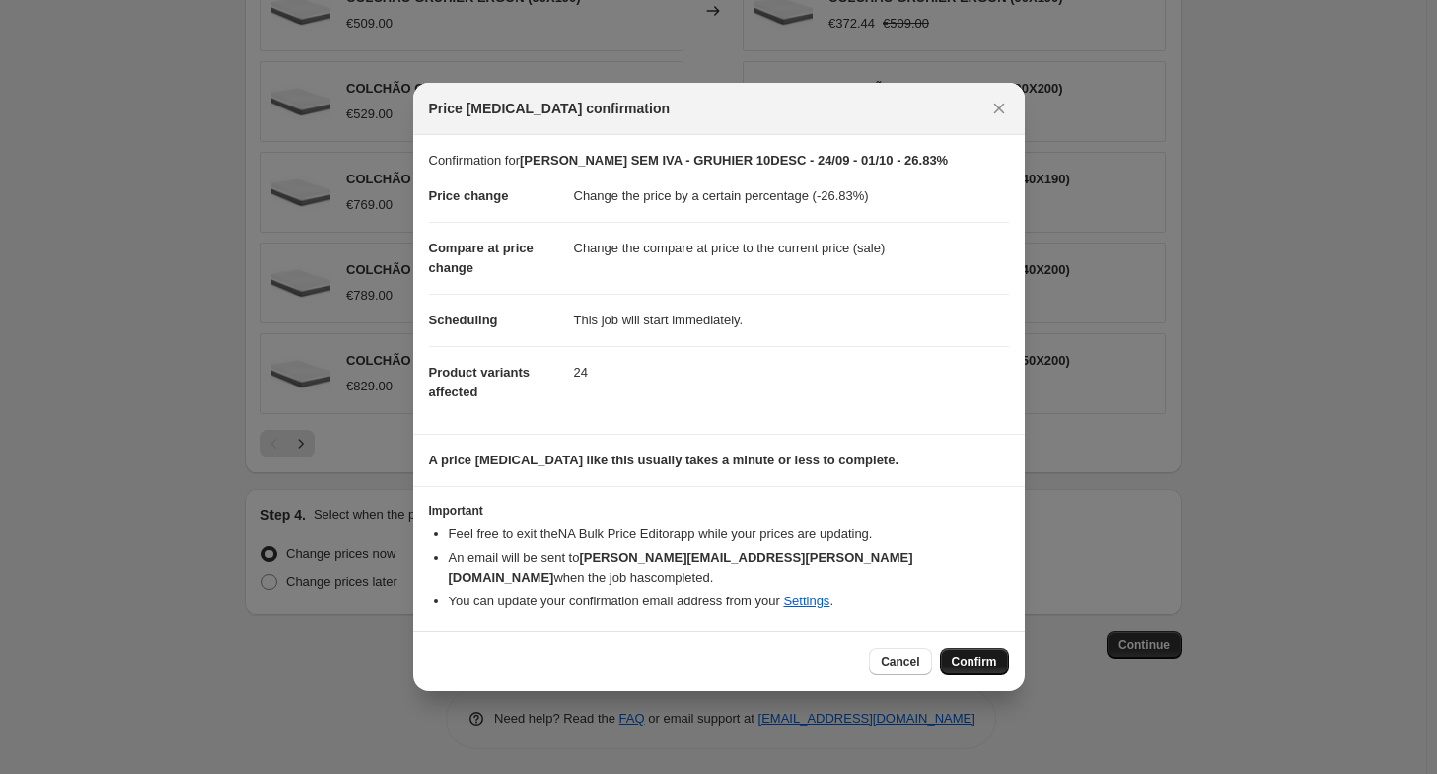
click at [993, 662] on button "Confirm" at bounding box center [974, 662] width 69 height 28
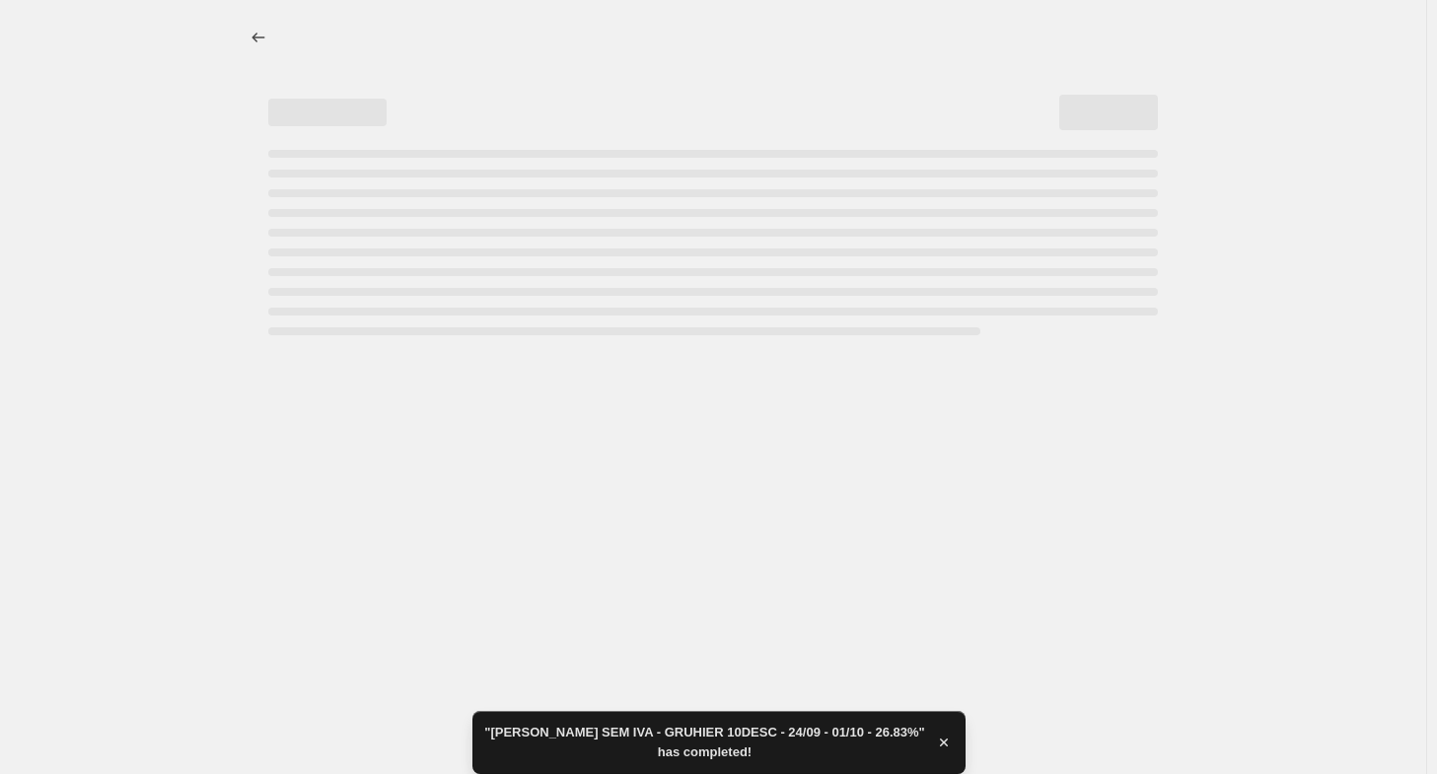
select select "percentage"
